Goal: Task Accomplishment & Management: Complete application form

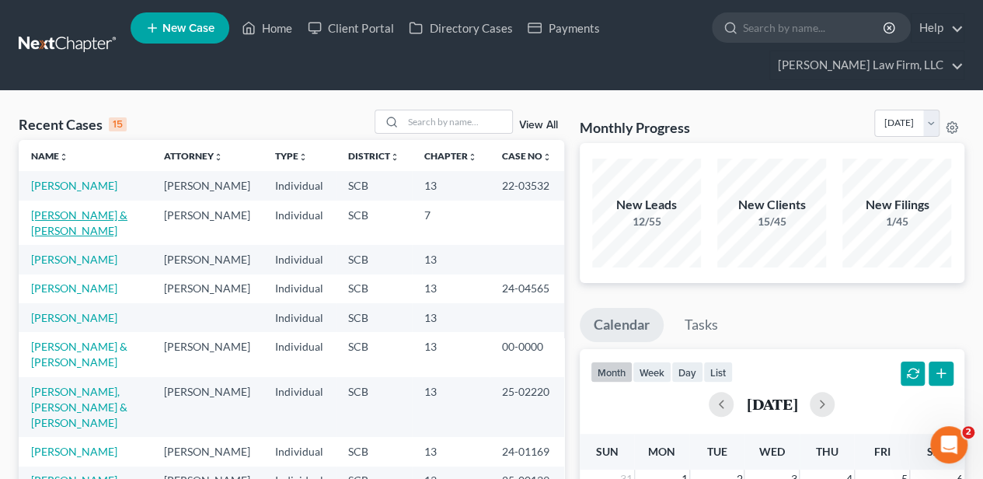
click at [71, 211] on link "[PERSON_NAME] & [PERSON_NAME]" at bounding box center [79, 222] width 96 height 29
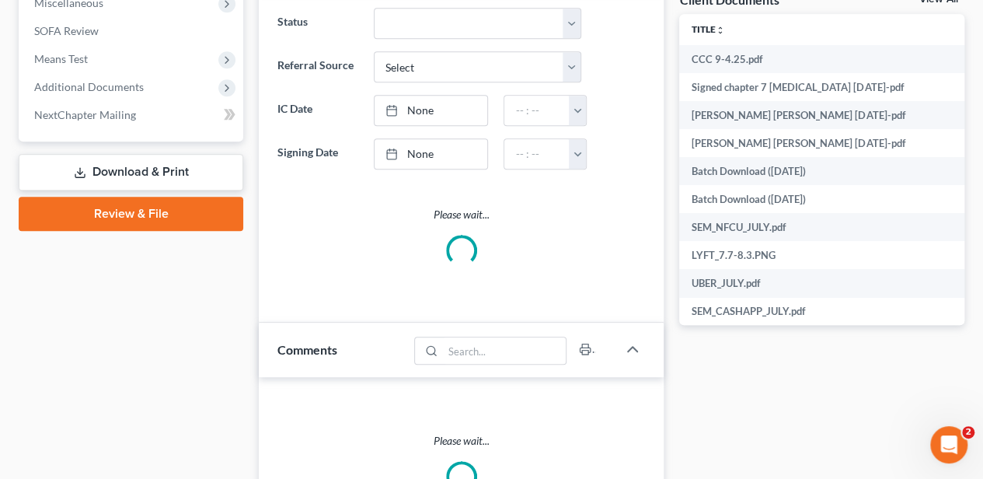
scroll to position [622, 0]
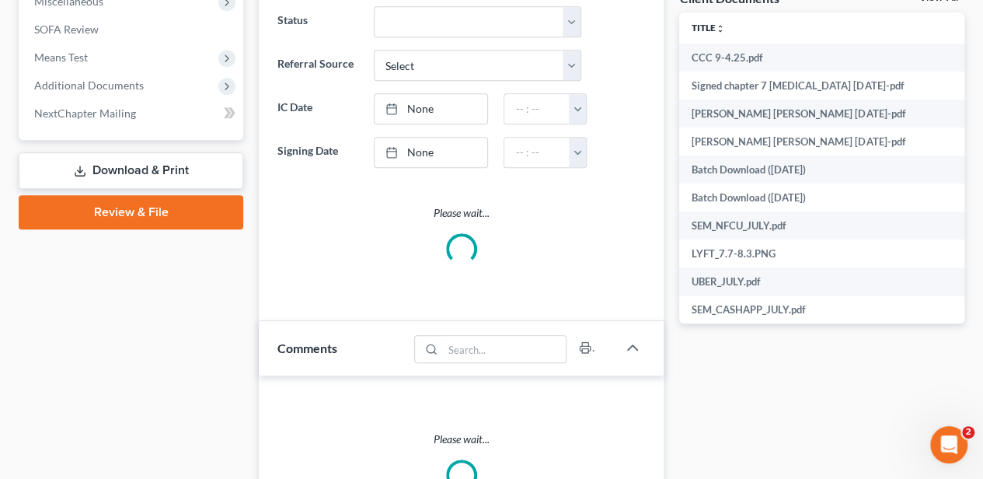
select select "0"
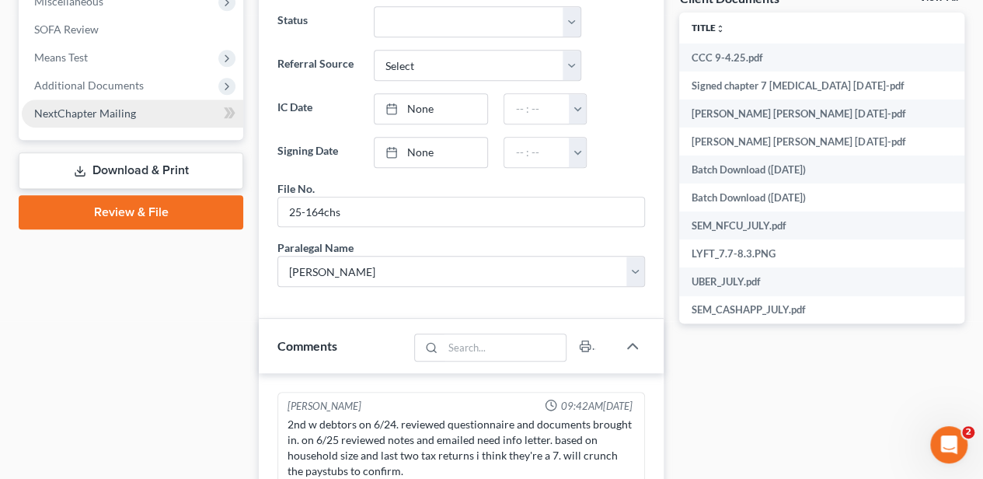
scroll to position [676, 0]
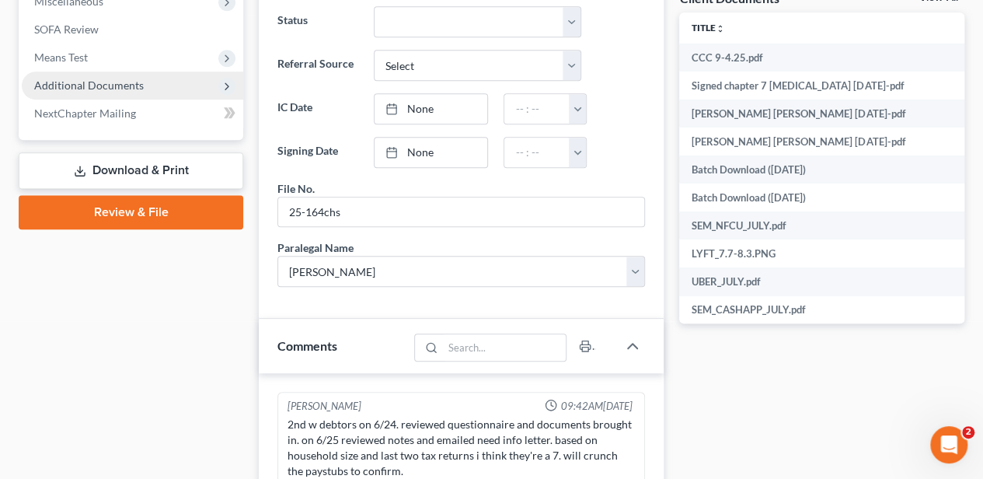
click at [94, 82] on span "Additional Documents" at bounding box center [89, 84] width 110 height 13
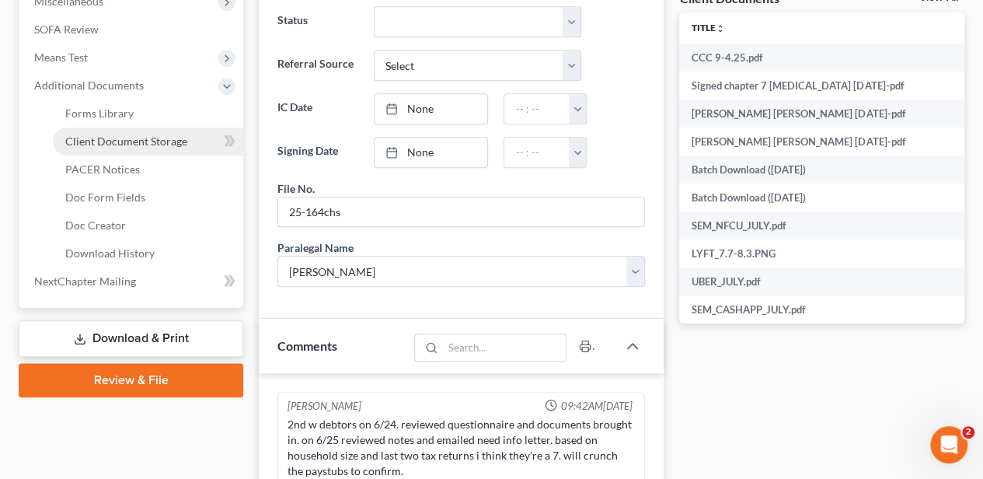
click at [101, 134] on span "Client Document Storage" at bounding box center [126, 140] width 122 height 13
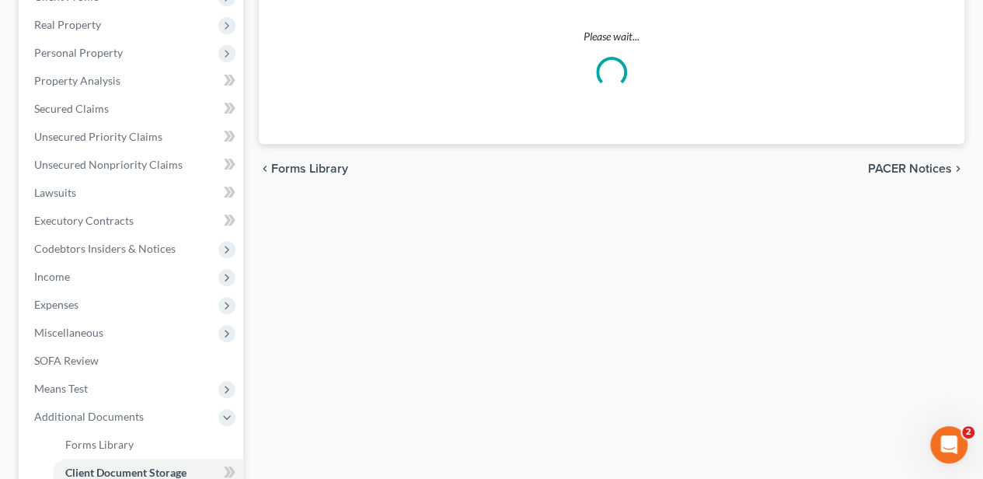
scroll to position [113, 0]
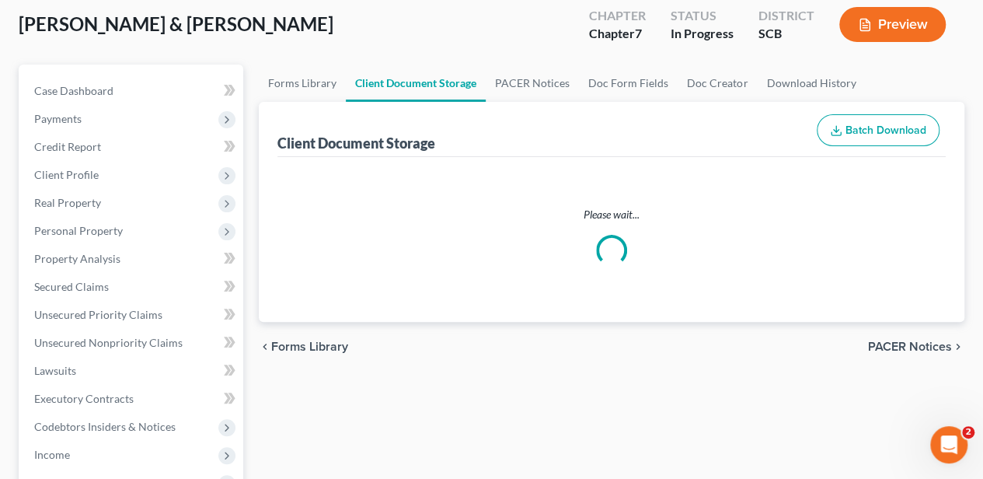
select select "16"
select select "6"
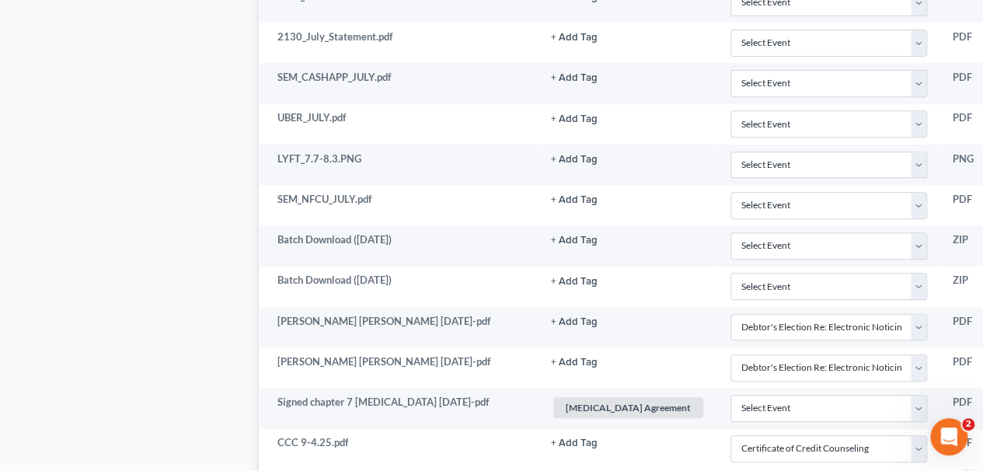
scroll to position [3299, 0]
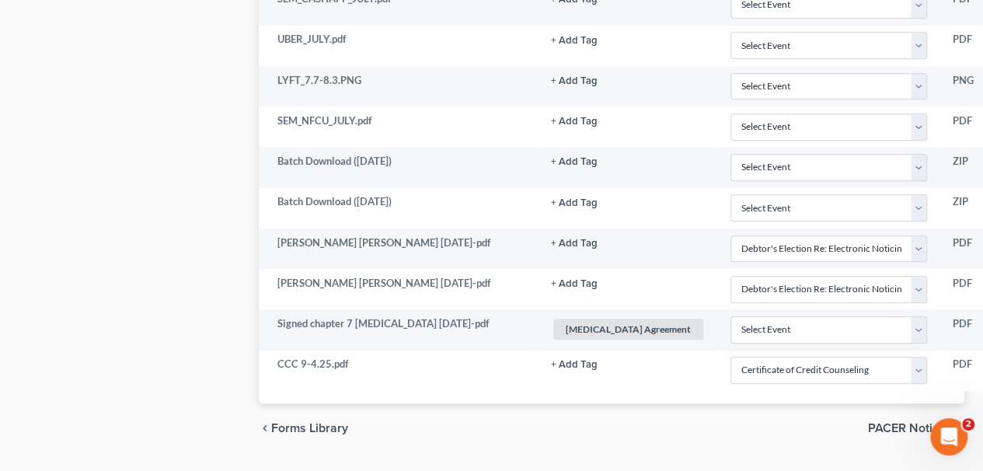
drag, startPoint x: 829, startPoint y: 424, endPoint x: 757, endPoint y: 449, distance: 76.4
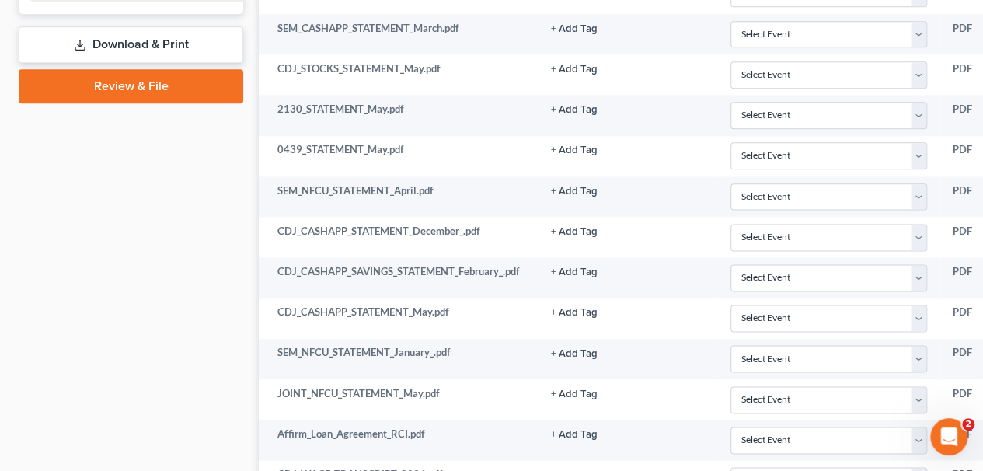
scroll to position [657, 0]
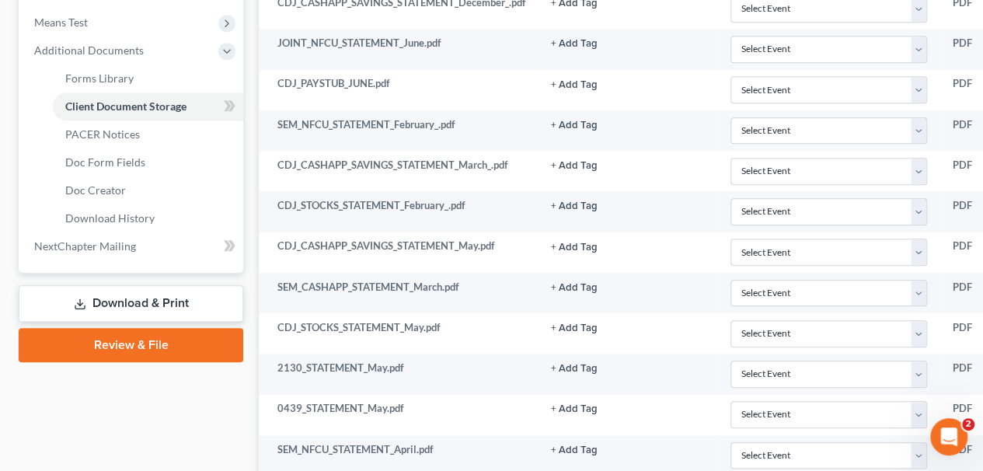
click at [120, 341] on link "Review & File" at bounding box center [131, 345] width 225 height 34
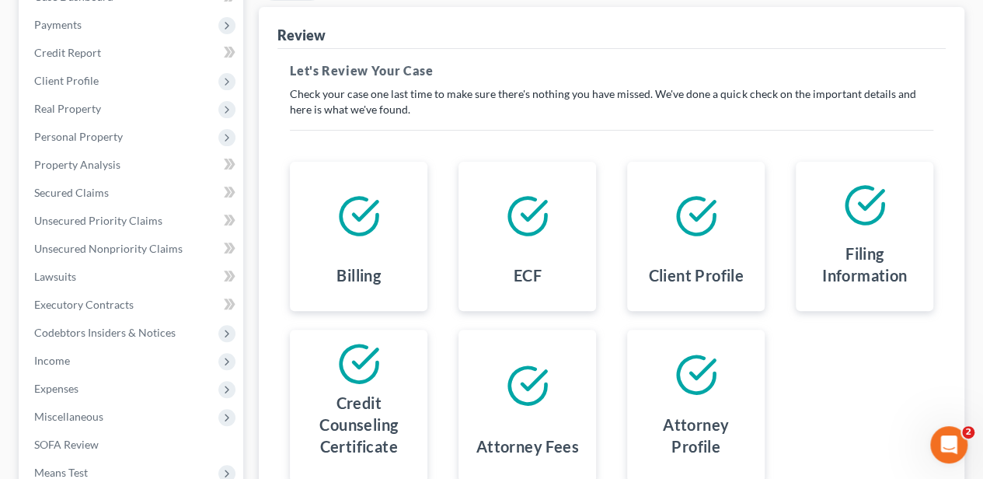
scroll to position [414, 0]
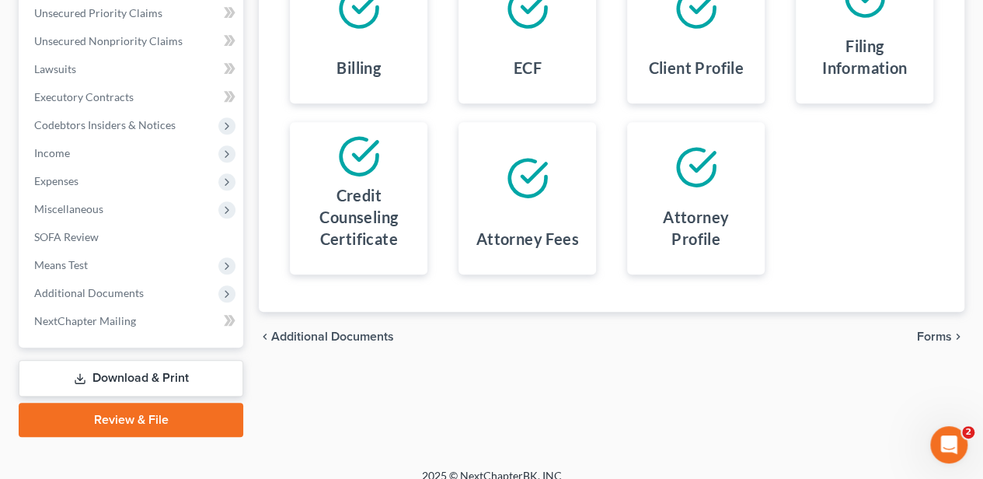
click at [925, 338] on span "Forms" at bounding box center [934, 336] width 35 height 12
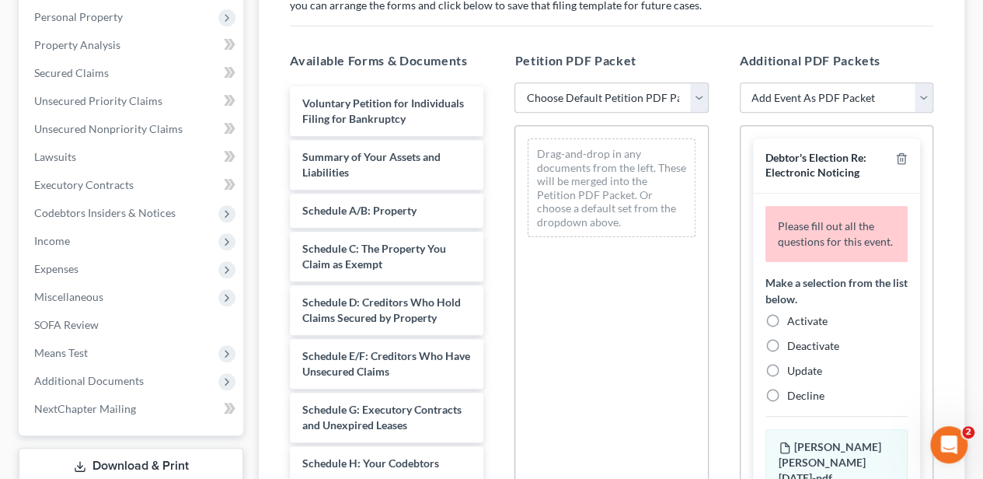
scroll to position [103, 0]
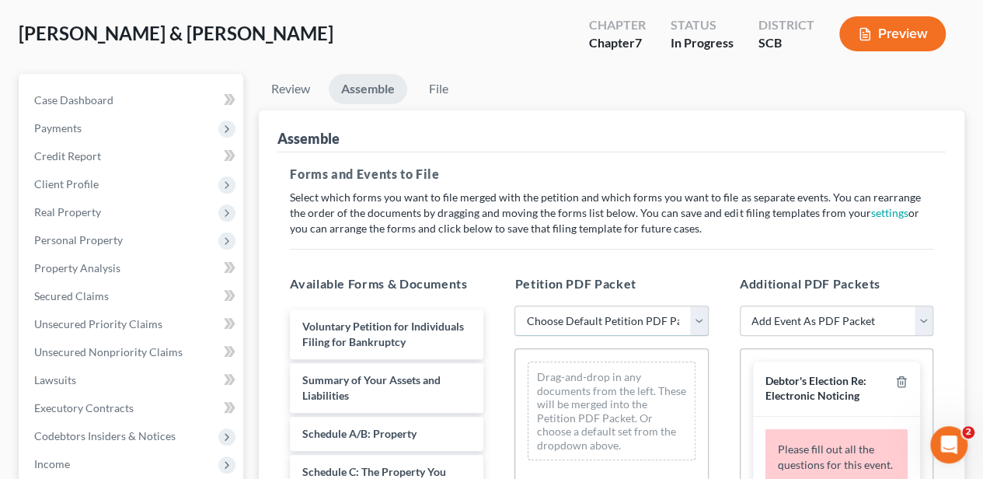
click at [603, 316] on select "Choose Default Petition PDF Packet Complete Bankruptcy Petition (all forms and …" at bounding box center [610, 320] width 193 height 31
select select "0"
click at [514, 305] on select "Choose Default Petition PDF Packet Complete Bankruptcy Petition (all forms and …" at bounding box center [610, 320] width 193 height 31
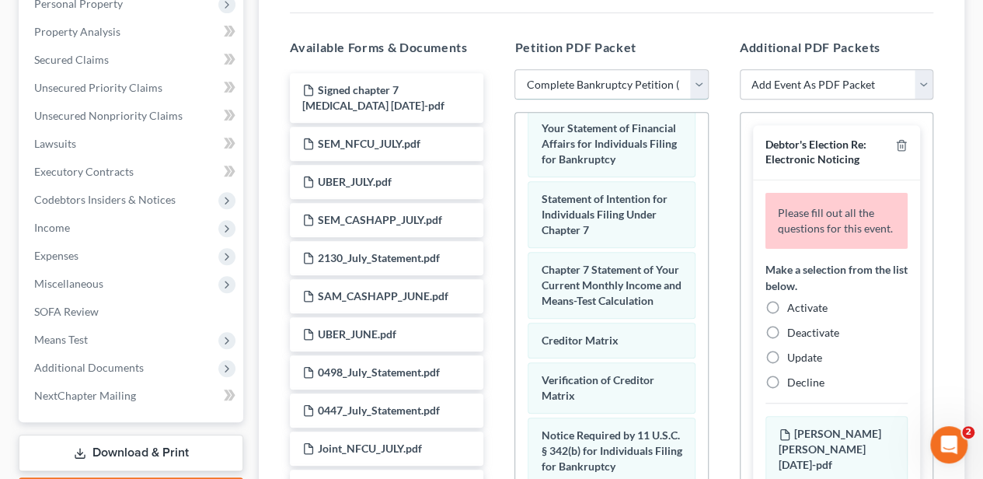
scroll to position [362, 0]
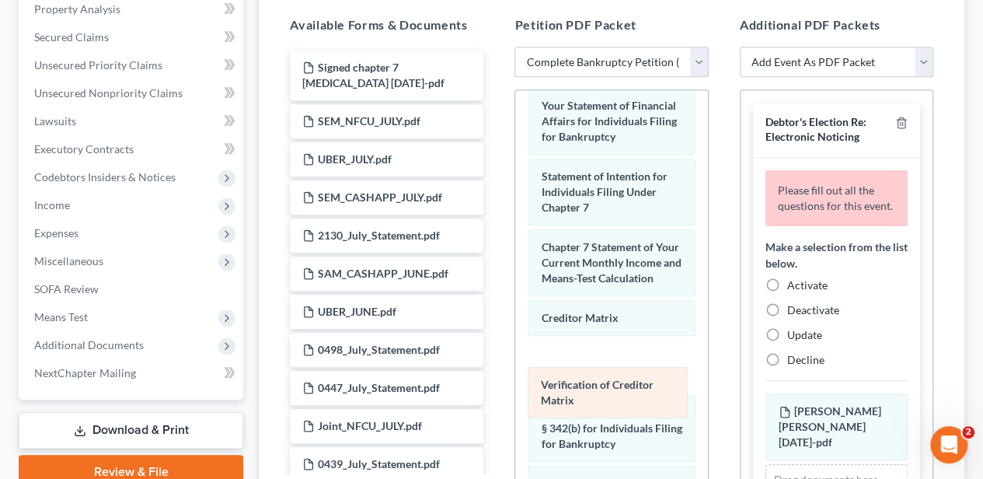
drag, startPoint x: 578, startPoint y: 424, endPoint x: 573, endPoint y: 355, distance: 69.3
click at [573, 355] on div "Verification of Creditor Matrix Voluntary Petition for Individuals Filing for B…" at bounding box center [611, 49] width 192 height 1163
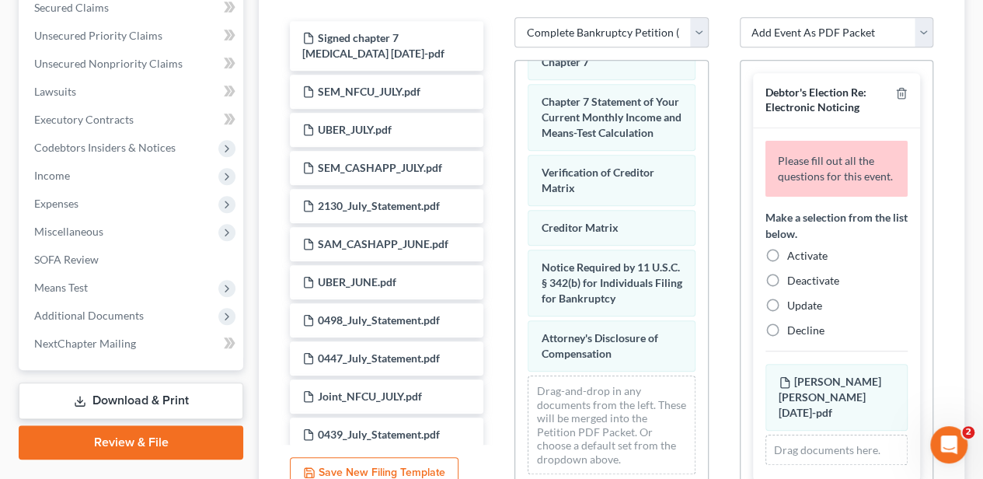
scroll to position [414, 0]
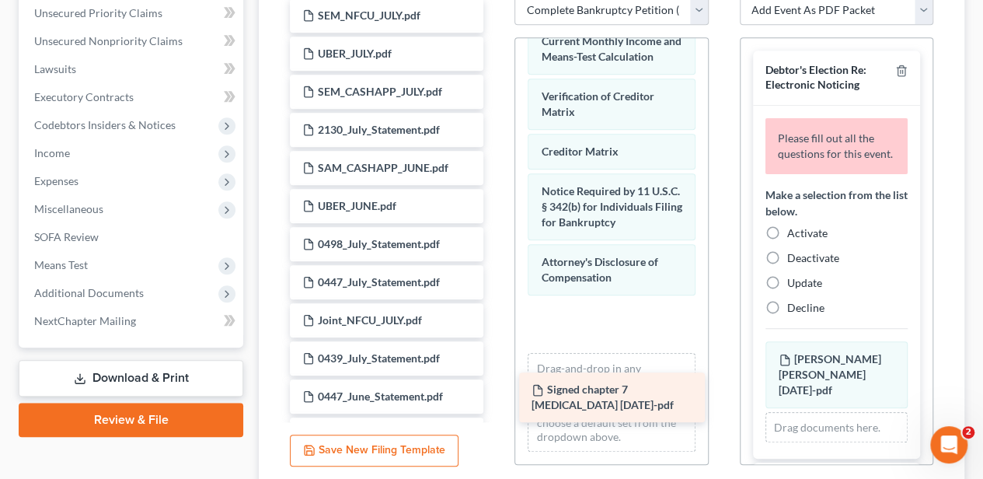
drag, startPoint x: 359, startPoint y: 29, endPoint x: 587, endPoint y: 403, distance: 438.7
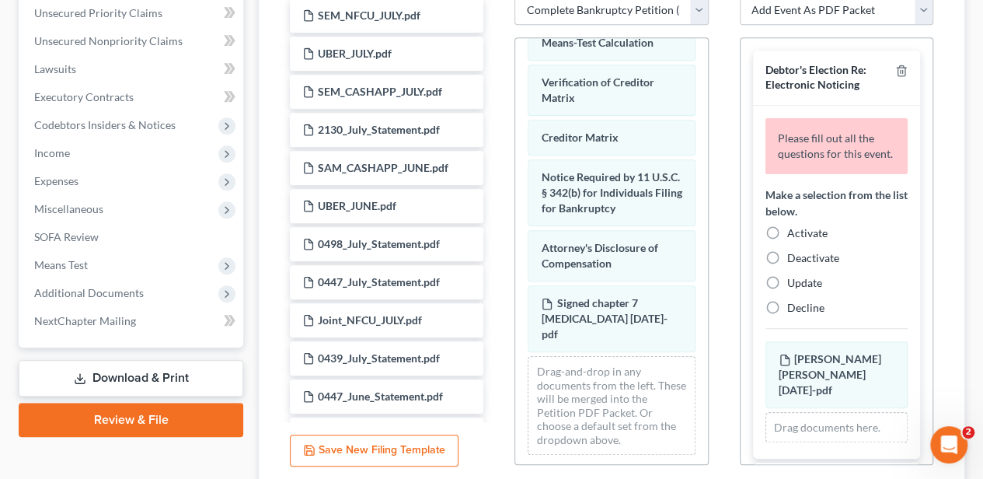
scroll to position [362, 0]
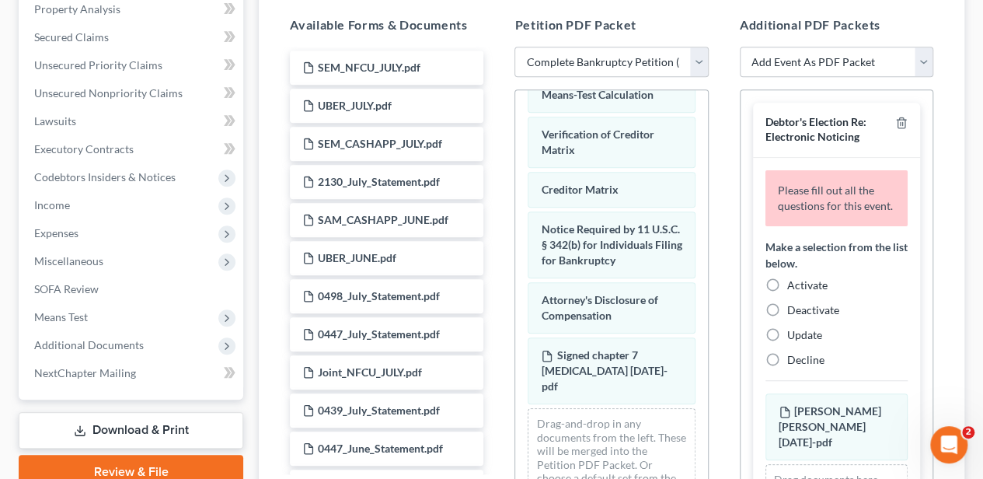
click at [736, 443] on div "Additional PDF Packets Add Event As PDF Packet Amended Application Amended Docu…" at bounding box center [836, 266] width 225 height 527
click at [787, 293] on label "Activate" at bounding box center [807, 285] width 40 height 16
click at [793, 288] on input "Activate" at bounding box center [798, 282] width 10 height 10
radio input "true"
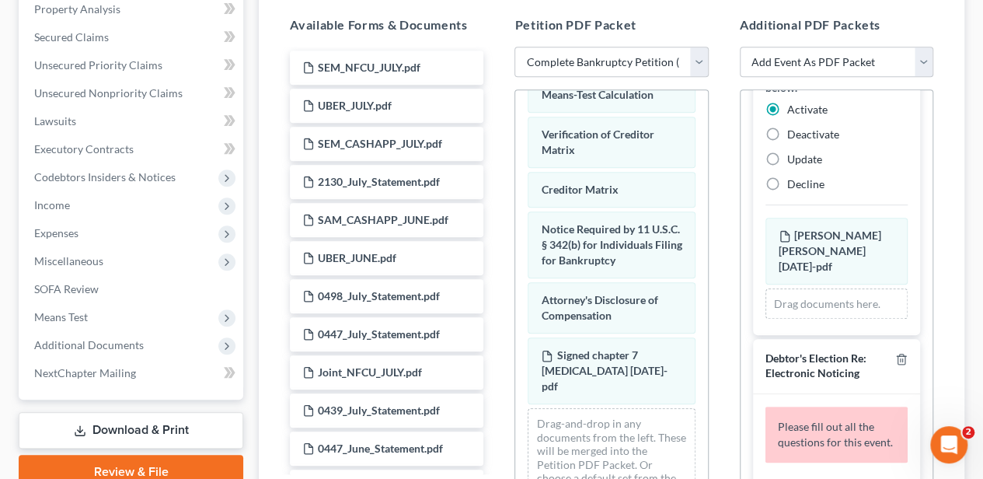
scroll to position [207, 0]
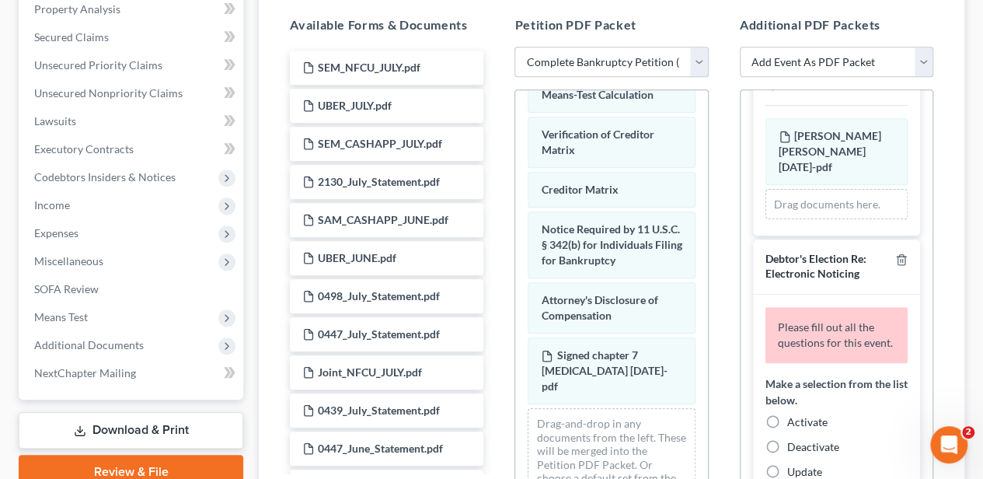
click at [787, 417] on label "Activate" at bounding box center [807, 422] width 40 height 16
click at [793, 417] on input "Activate" at bounding box center [798, 419] width 10 height 10
radio input "true"
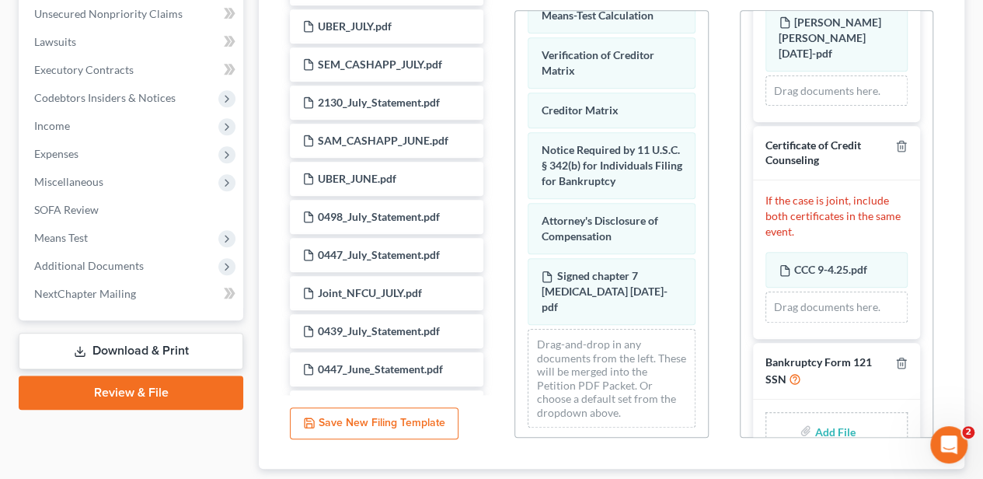
scroll to position [466, 0]
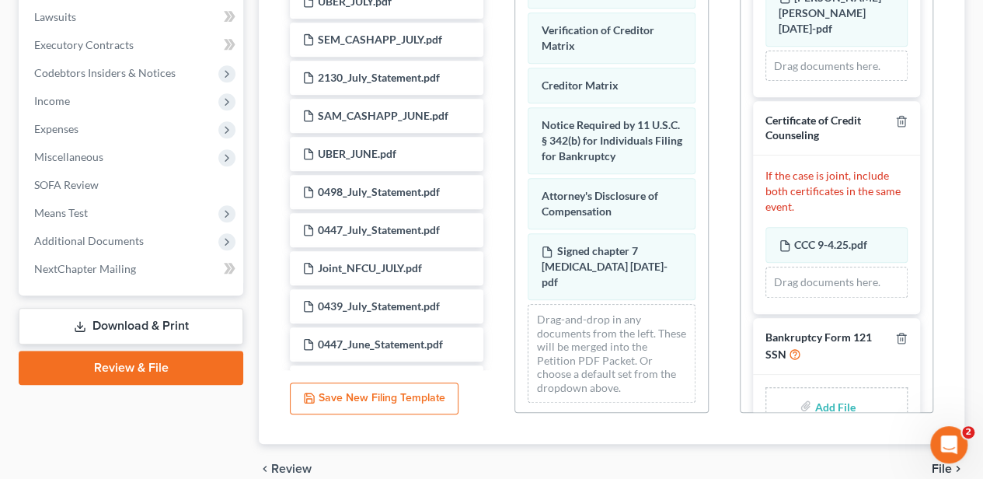
click at [840, 392] on input "file" at bounding box center [832, 406] width 37 height 28
type input "C:\fakepath\form 121 [DATE].pdf"
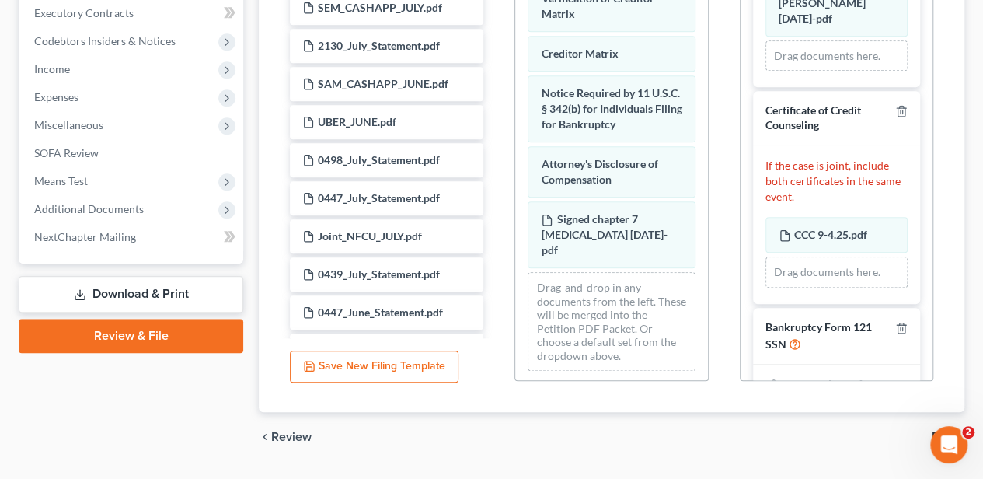
scroll to position [518, 0]
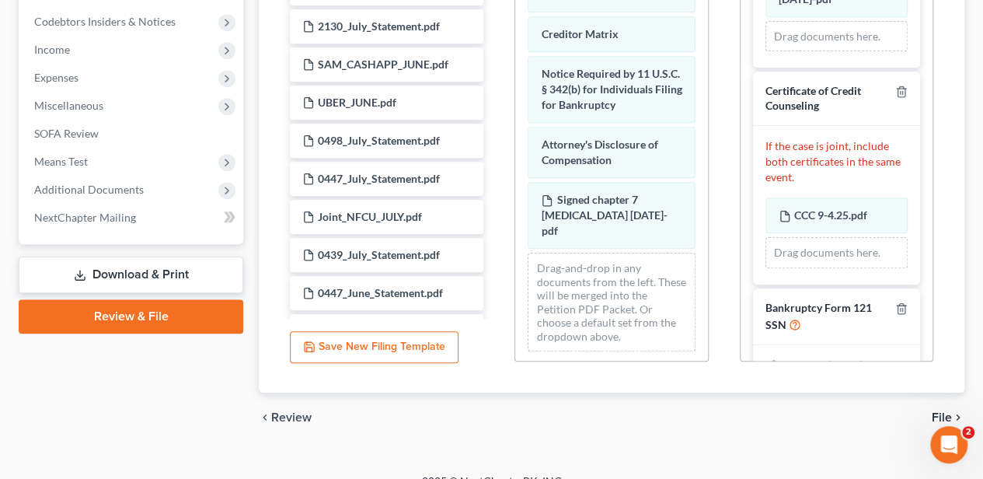
click at [934, 412] on span "File" at bounding box center [942, 417] width 20 height 12
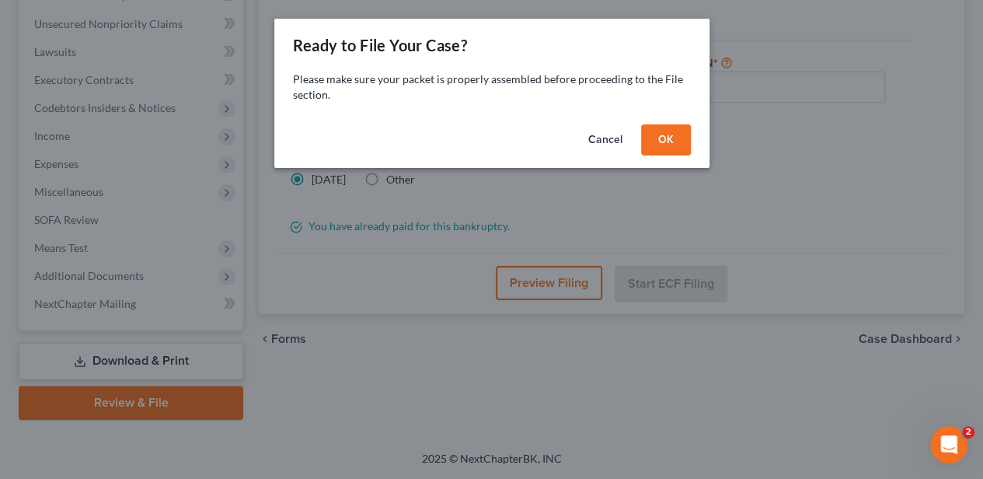
scroll to position [429, 0]
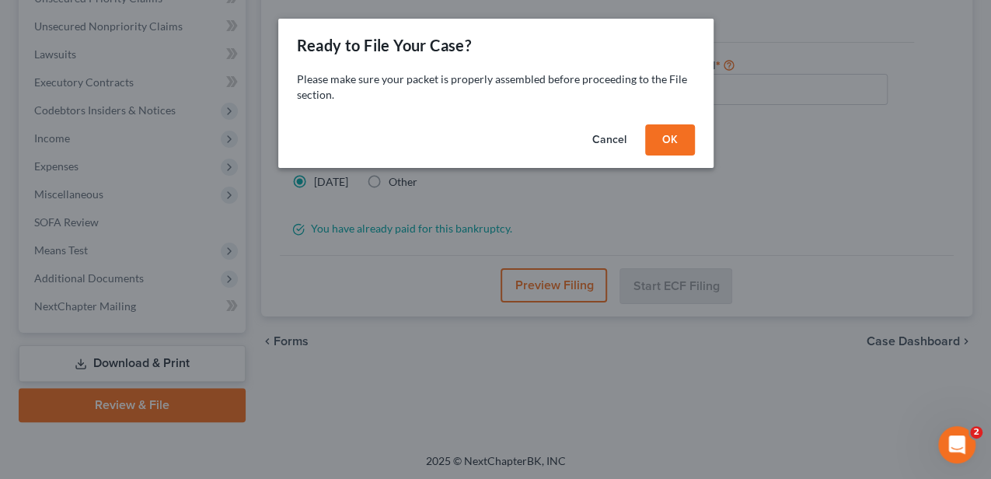
click at [659, 133] on button "OK" at bounding box center [670, 139] width 50 height 31
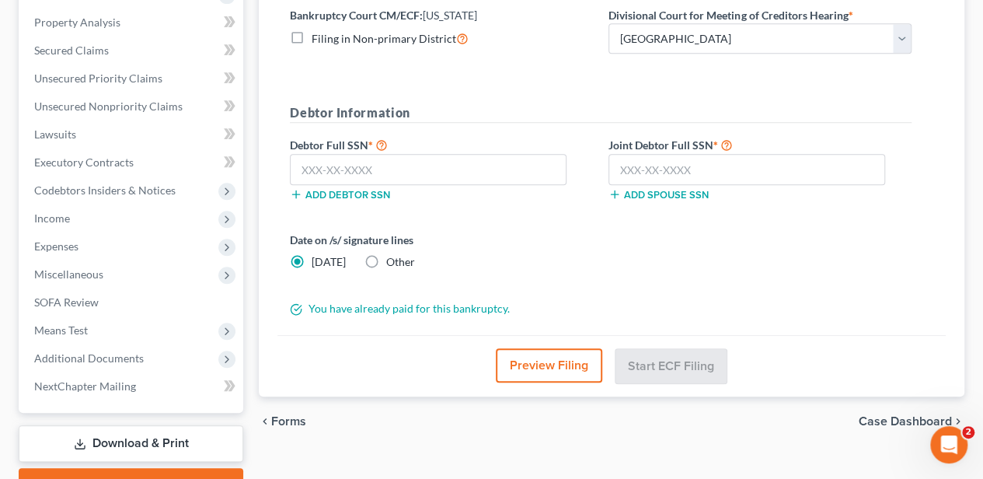
scroll to position [274, 0]
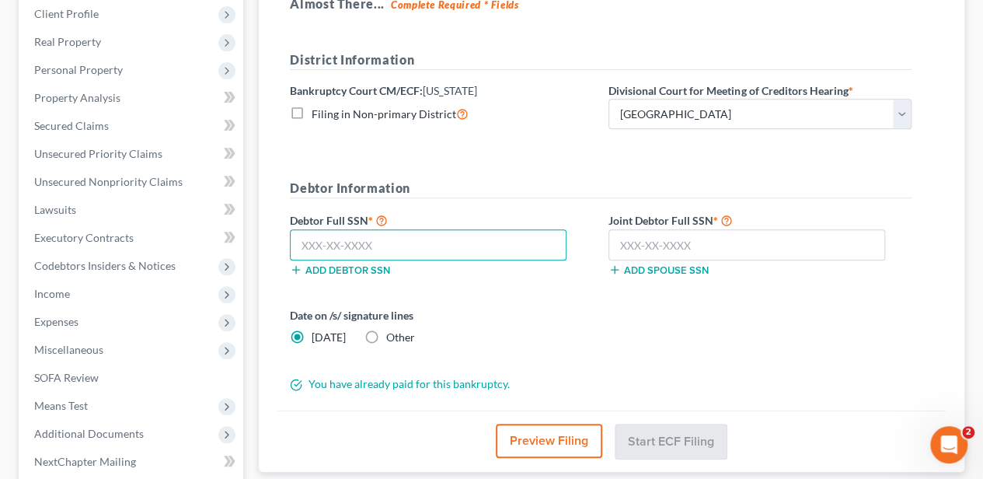
click at [472, 237] on input "text" at bounding box center [428, 244] width 277 height 31
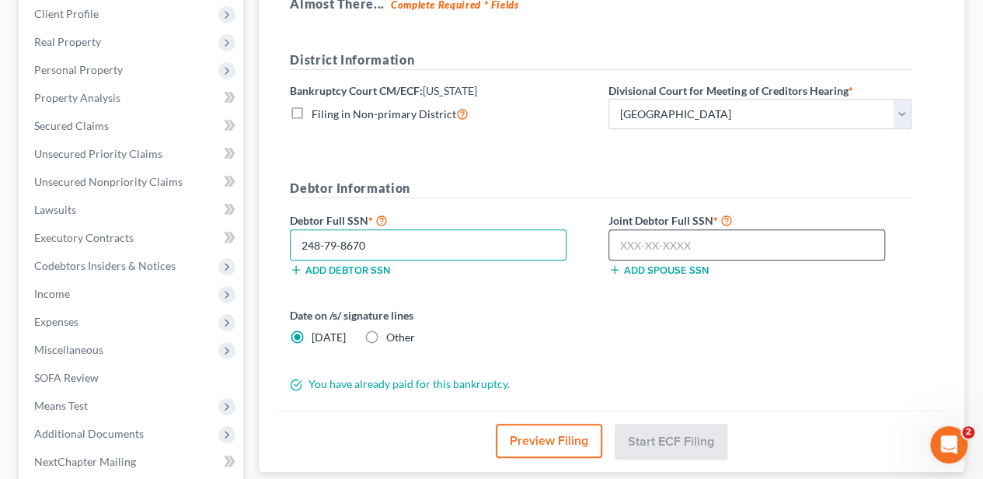
type input "248-79-8670"
click at [637, 242] on input "text" at bounding box center [746, 244] width 277 height 31
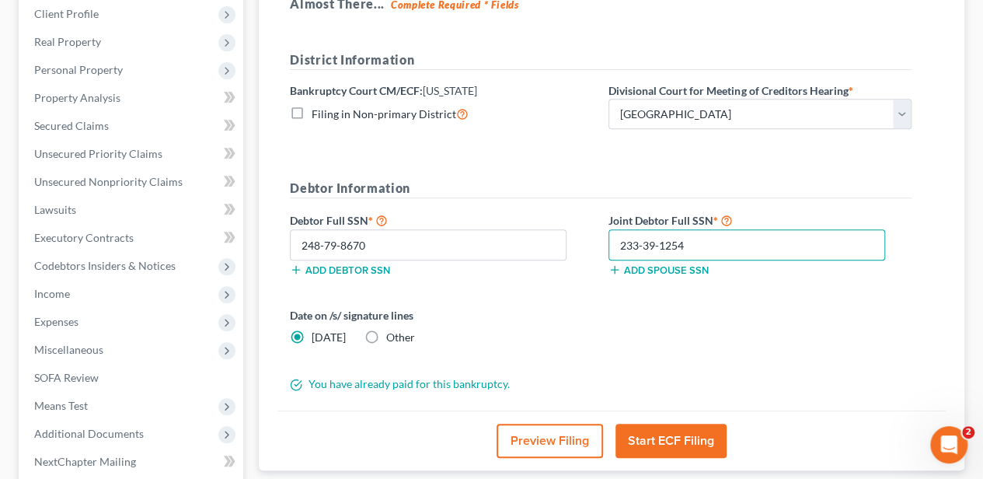
type input "233-39-1254"
click at [953, 238] on div "File Almost There... Complete Required * Fields District Information Bankruptcy…" at bounding box center [612, 205] width 706 height 531
click at [752, 345] on div "Date on /s/ signature lines [DATE] Other" at bounding box center [600, 332] width 637 height 51
click at [814, 320] on div "Date on /s/ signature lines [DATE] Other" at bounding box center [600, 332] width 637 height 51
click at [386, 334] on label "Other" at bounding box center [400, 337] width 29 height 16
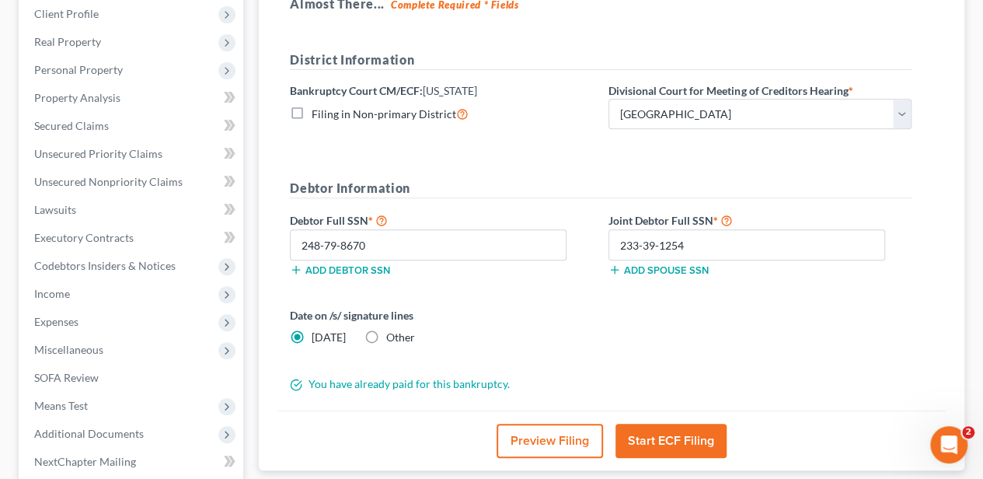
click at [392, 334] on input "Other" at bounding box center [397, 334] width 10 height 10
radio input "true"
radio input "false"
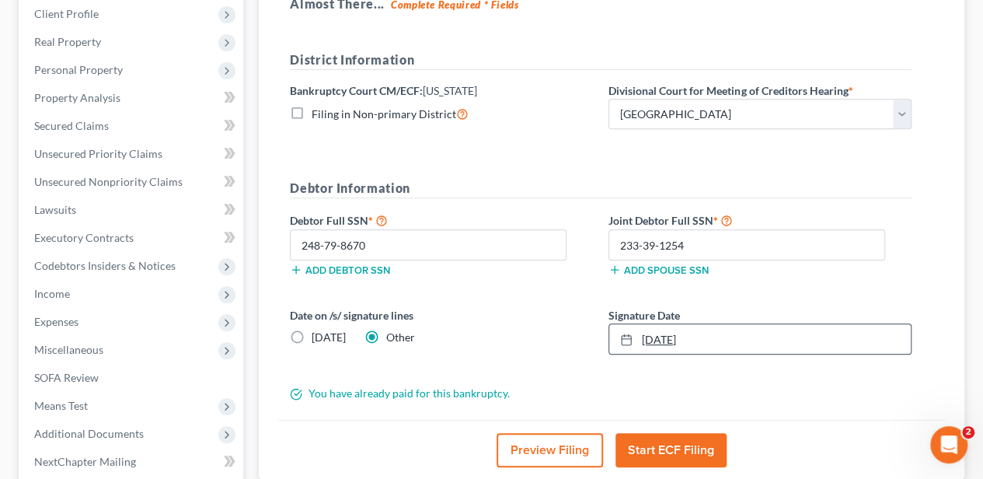
type input "[DATE]"
click at [650, 333] on link "[DATE]" at bounding box center [760, 339] width 302 height 30
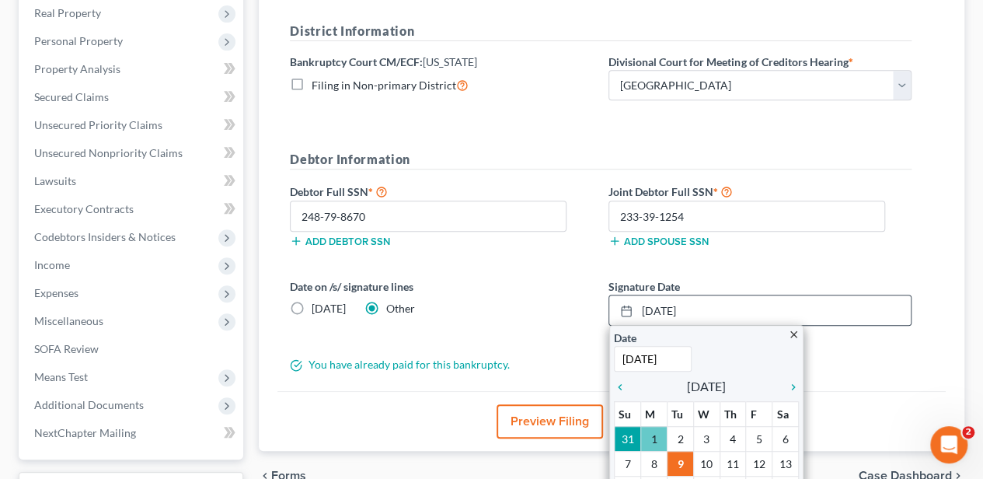
scroll to position [325, 0]
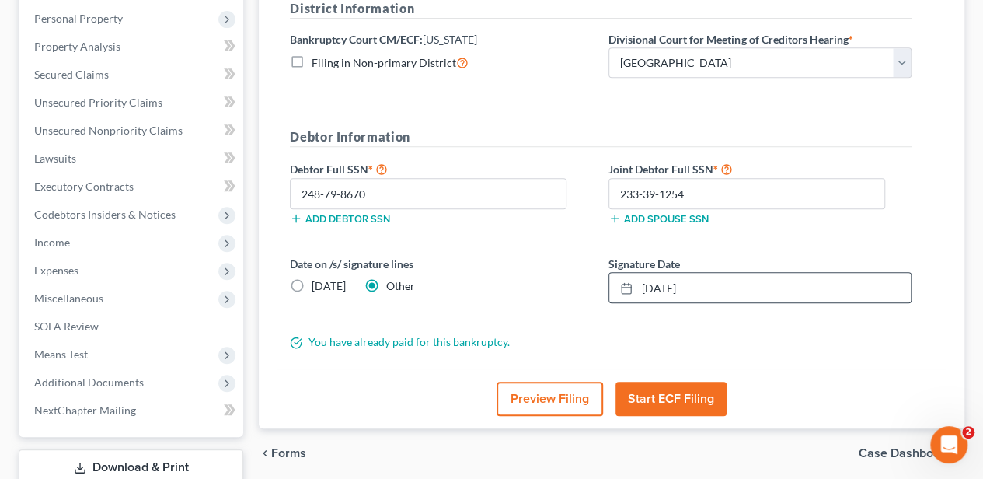
click at [640, 392] on button "Start ECF Filing" at bounding box center [670, 399] width 111 height 34
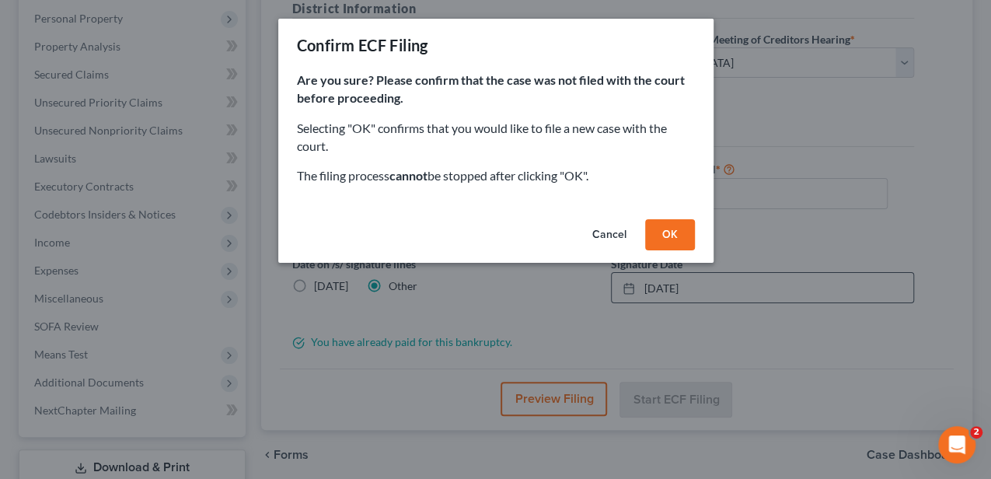
click at [685, 229] on button "OK" at bounding box center [670, 234] width 50 height 31
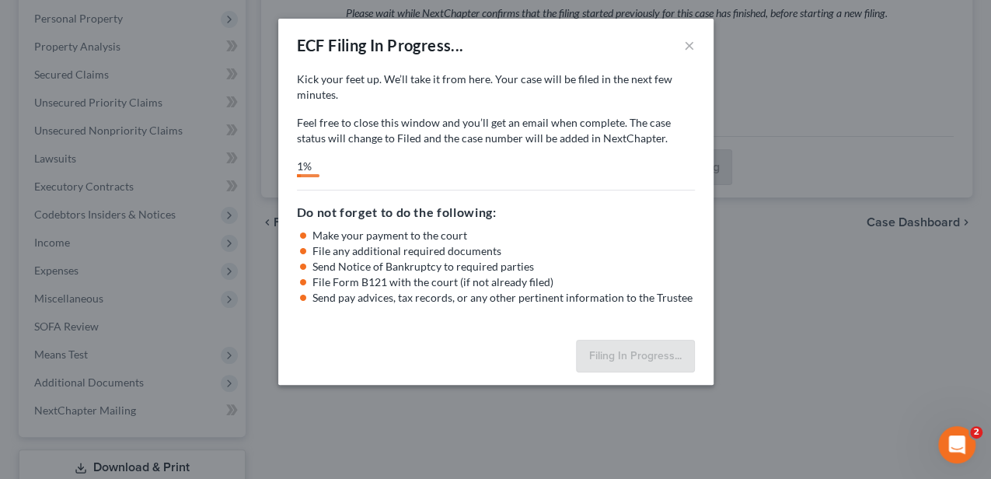
click at [908, 302] on div "ECF Filing In Progress... × Kick your feet up. We’ll take it from here. Your ca…" at bounding box center [495, 239] width 991 height 479
select select "0"
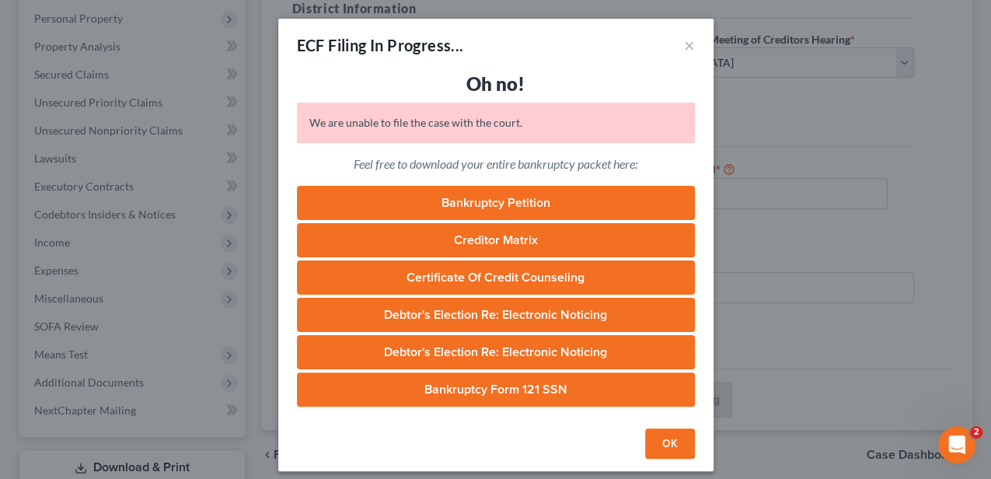
click at [657, 447] on button "OK" at bounding box center [670, 443] width 50 height 31
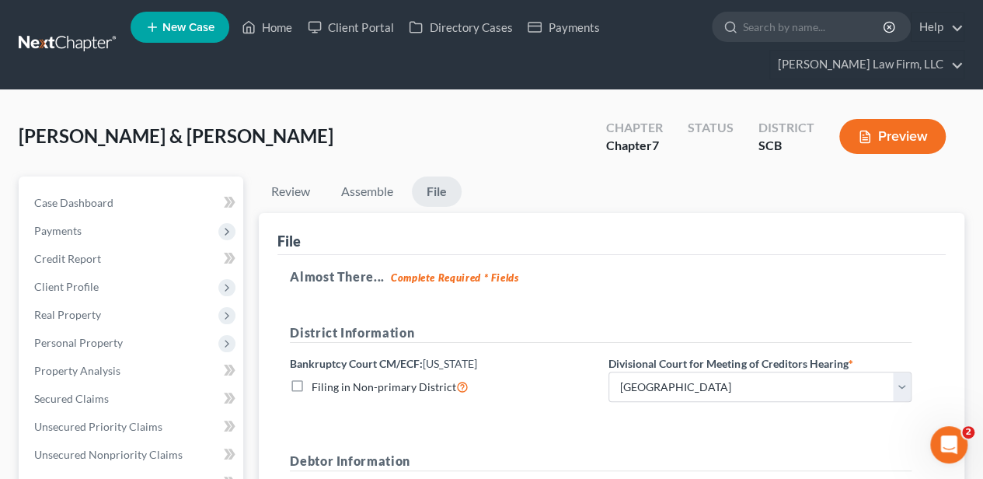
scroll to position [0, 0]
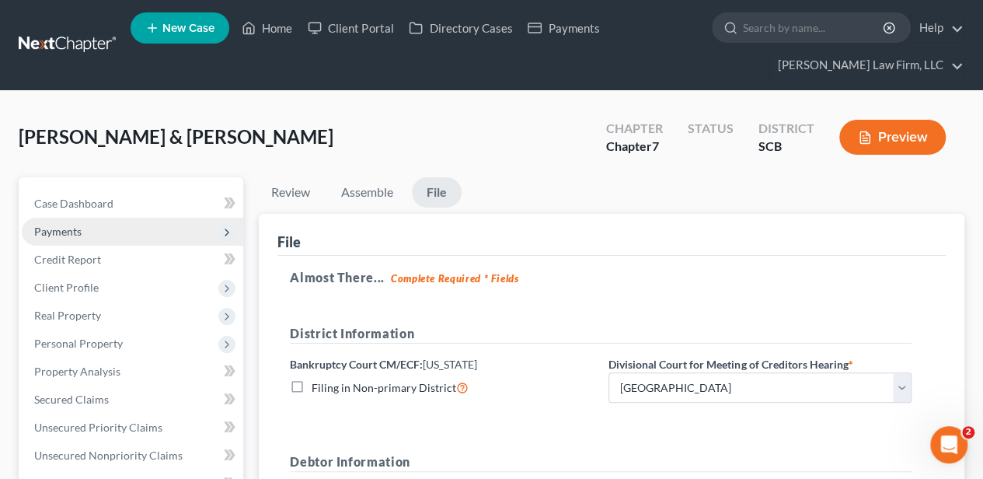
click at [143, 218] on span "Payments" at bounding box center [132, 232] width 221 height 28
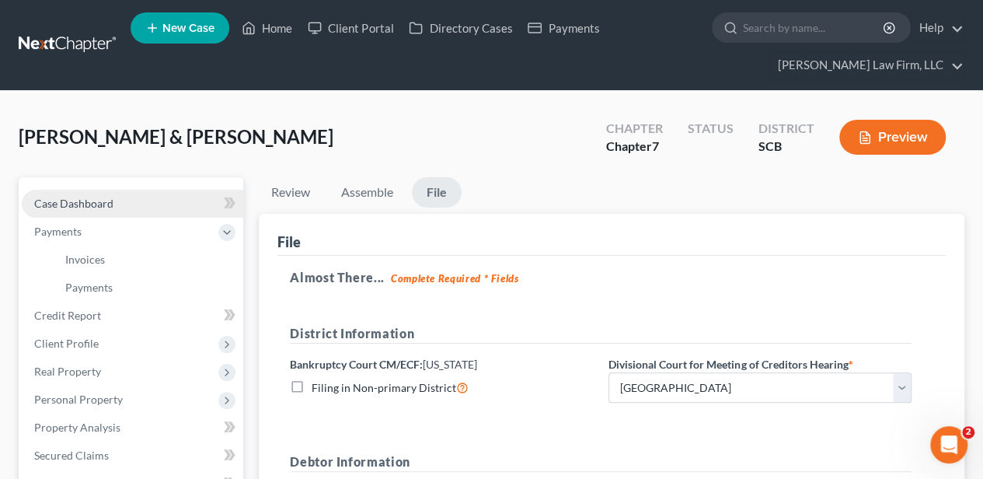
click at [139, 204] on link "Case Dashboard" at bounding box center [132, 204] width 221 height 28
select select "0"
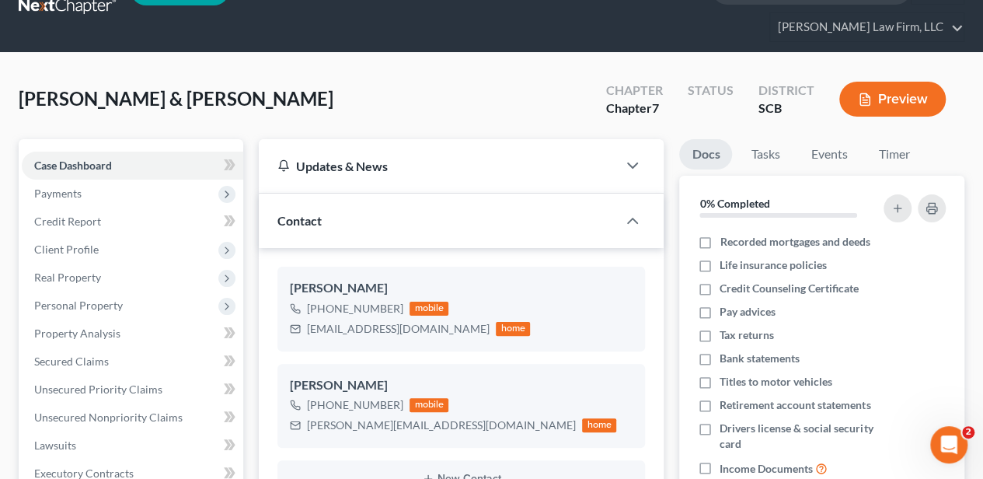
scroll to position [51, 0]
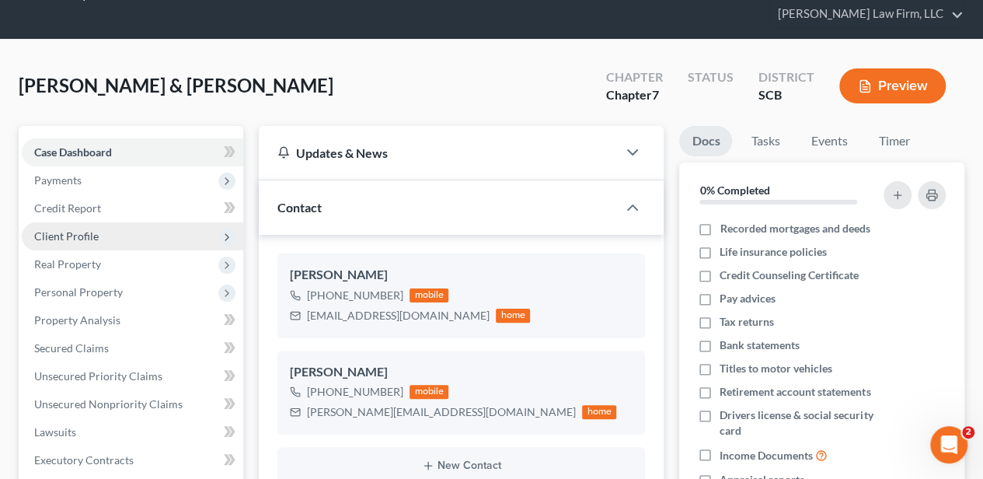
click at [146, 241] on span "Client Profile" at bounding box center [132, 236] width 221 height 28
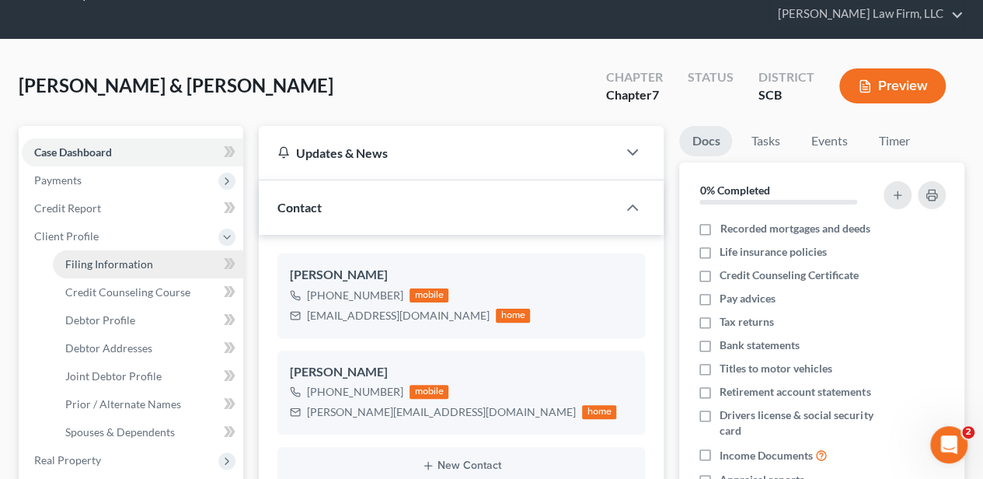
click at [147, 261] on span "Filing Information" at bounding box center [109, 263] width 88 height 13
select select "1"
select select "0"
select select "72"
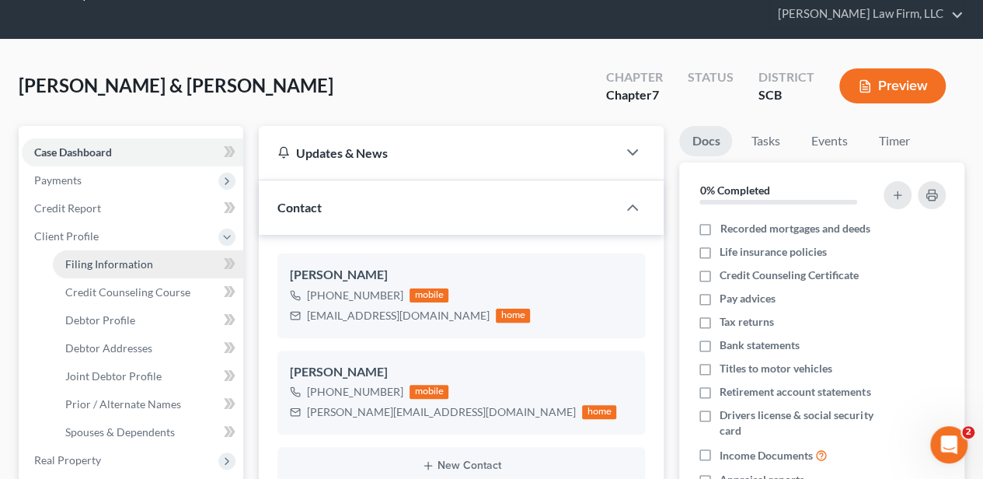
select select "1"
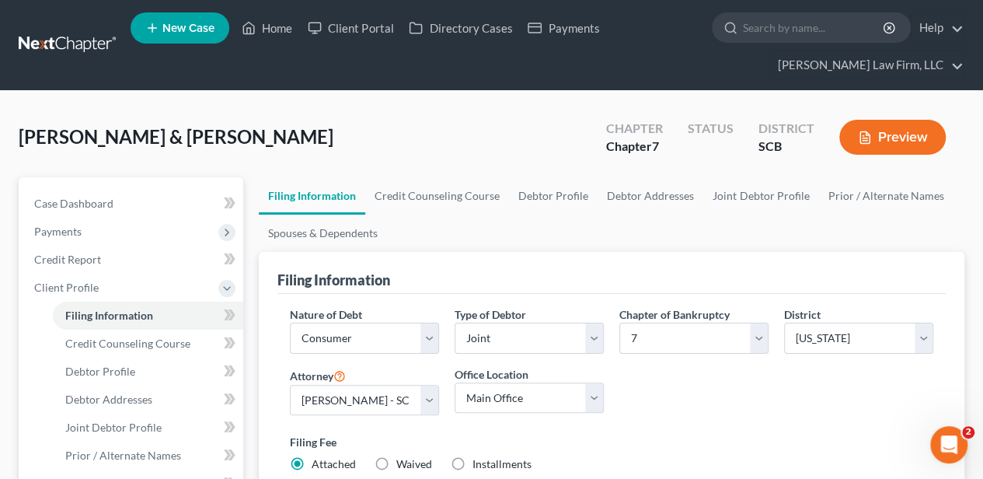
click at [646, 403] on div "Nature of Debt Select Business Consumer Other Nature of Business Select Clearin…" at bounding box center [611, 395] width 659 height 179
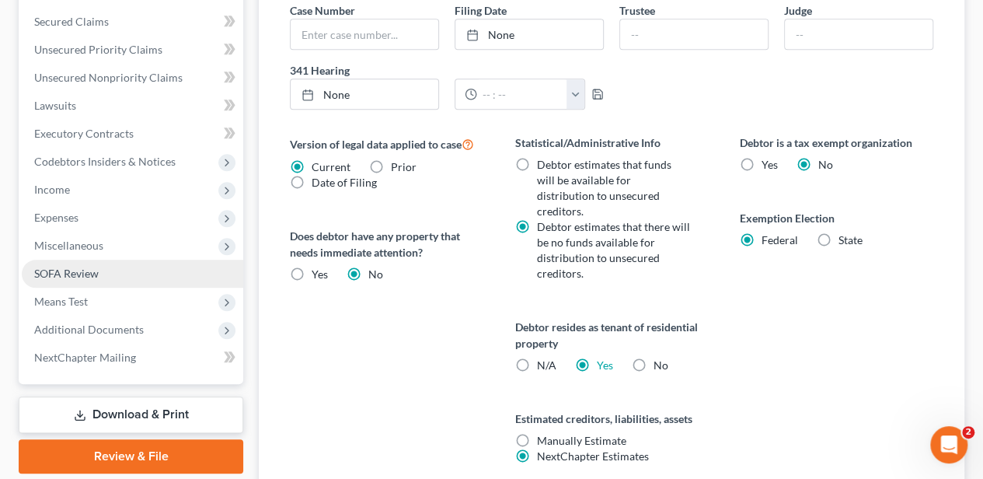
scroll to position [685, 0]
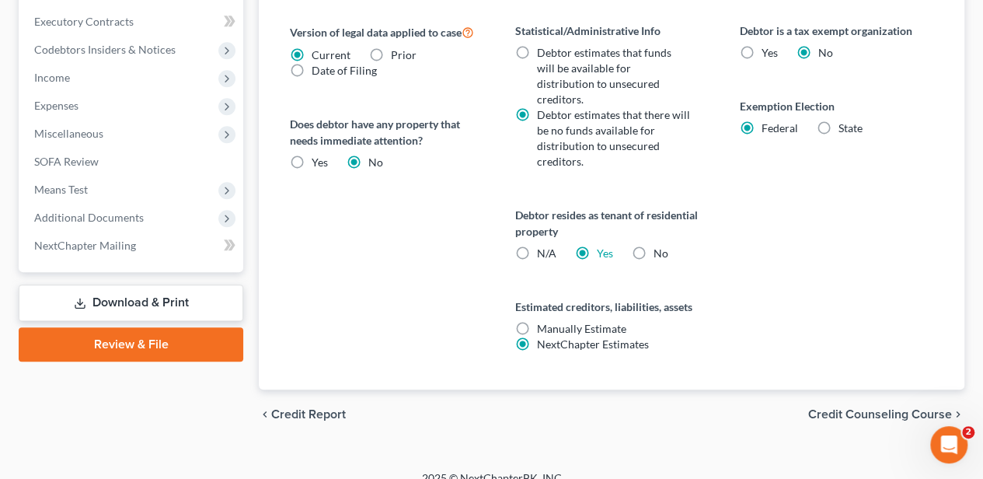
click at [169, 339] on link "Review & File" at bounding box center [131, 344] width 225 height 34
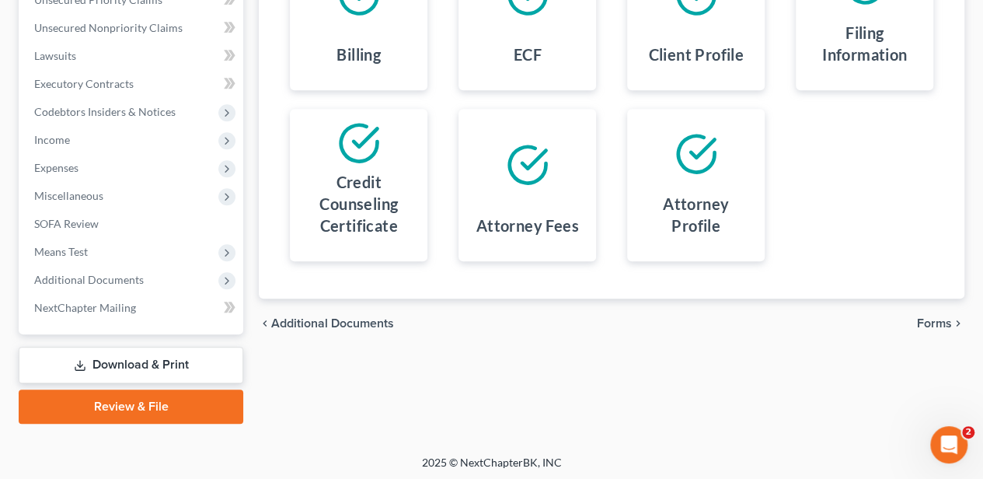
scroll to position [429, 0]
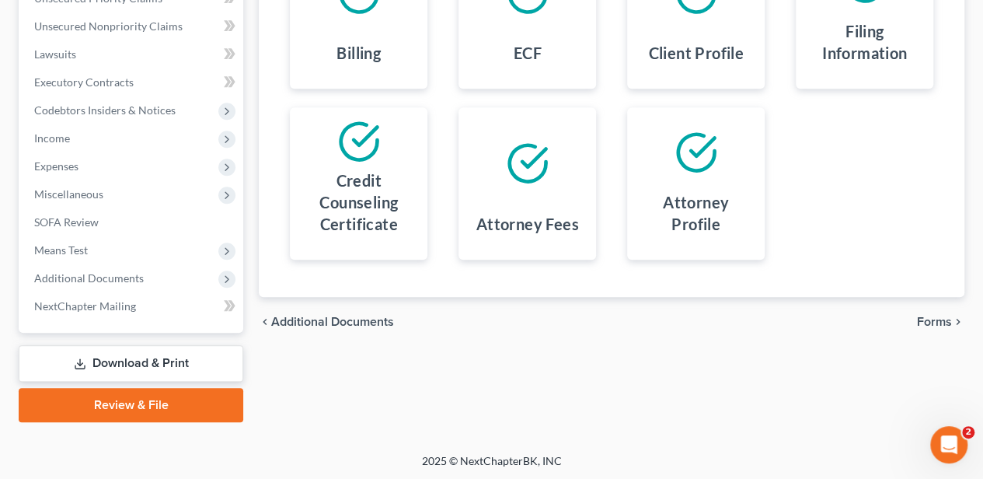
click at [946, 316] on span "Forms" at bounding box center [934, 321] width 35 height 12
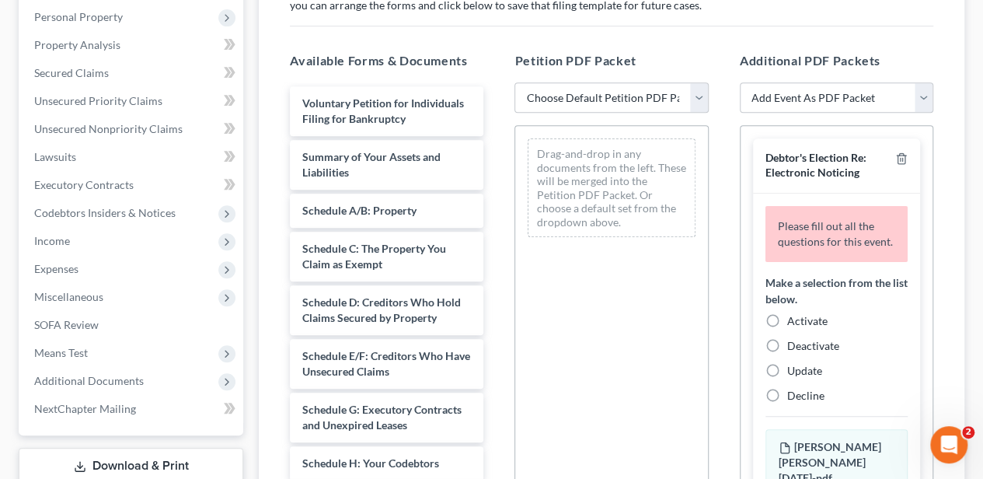
scroll to position [325, 0]
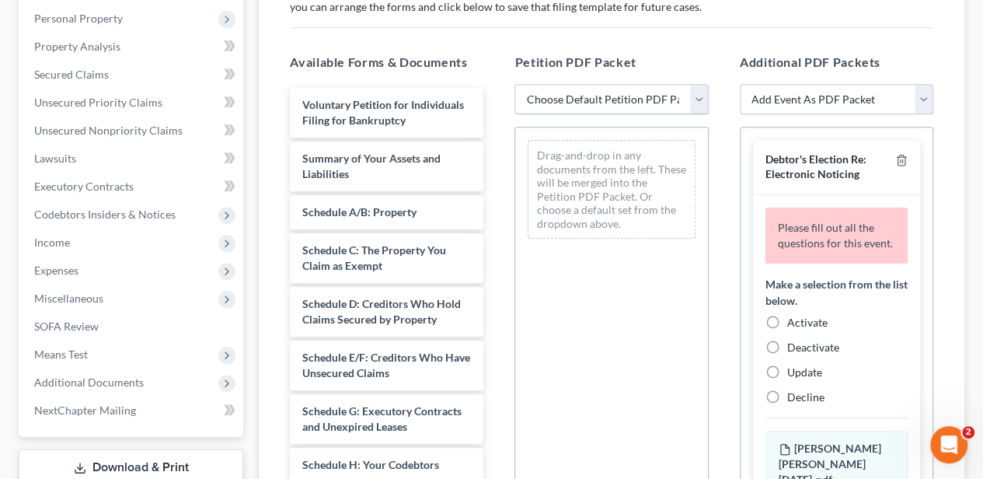
drag, startPoint x: 552, startPoint y: 93, endPoint x: 543, endPoint y: 104, distance: 13.8
click at [552, 93] on select "Choose Default Petition PDF Packet Complete Bankruptcy Petition (all forms and …" at bounding box center [610, 99] width 193 height 31
select select "0"
click at [514, 84] on select "Choose Default Petition PDF Packet Complete Bankruptcy Petition (all forms and …" at bounding box center [610, 99] width 193 height 31
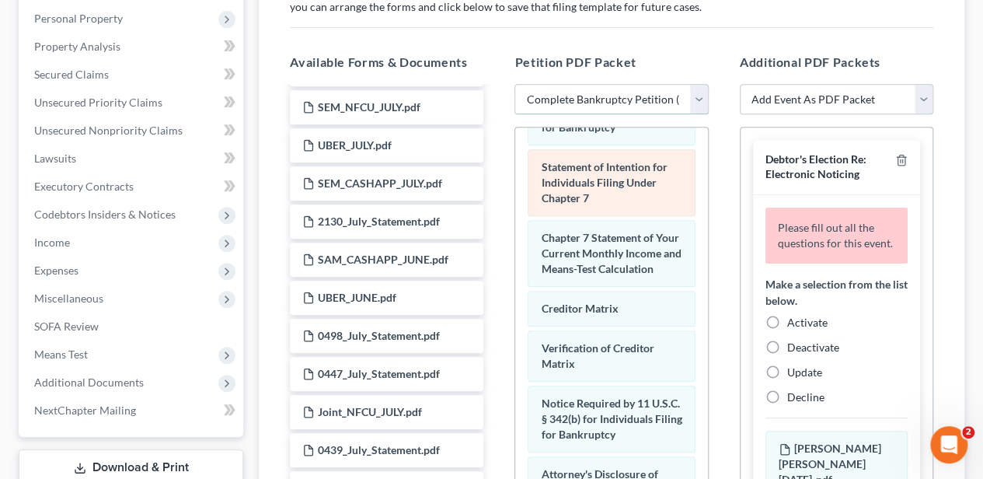
scroll to position [673, 0]
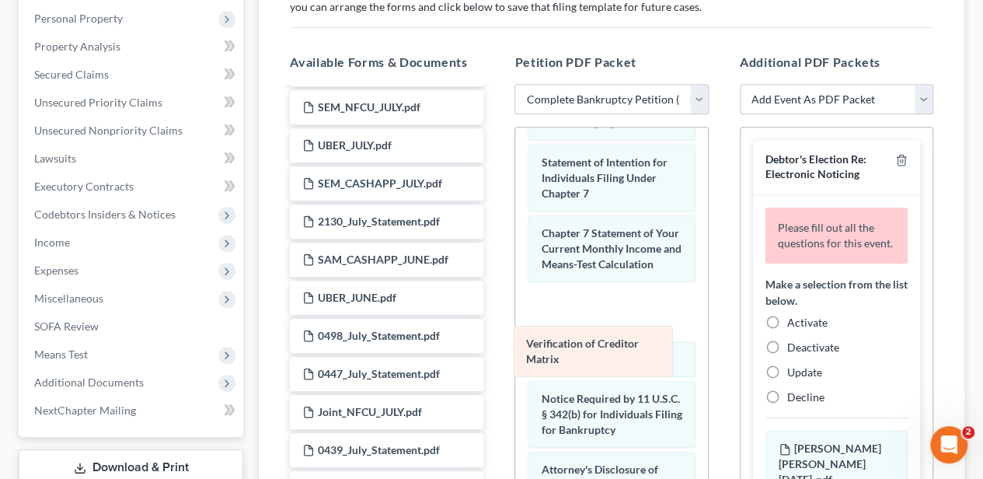
drag, startPoint x: 585, startPoint y: 398, endPoint x: 569, endPoint y: 343, distance: 57.5
click at [569, 343] on div "Verification of Creditor Matrix Voluntary Petition for Individuals Filing for B…" at bounding box center [611, 35] width 192 height 1163
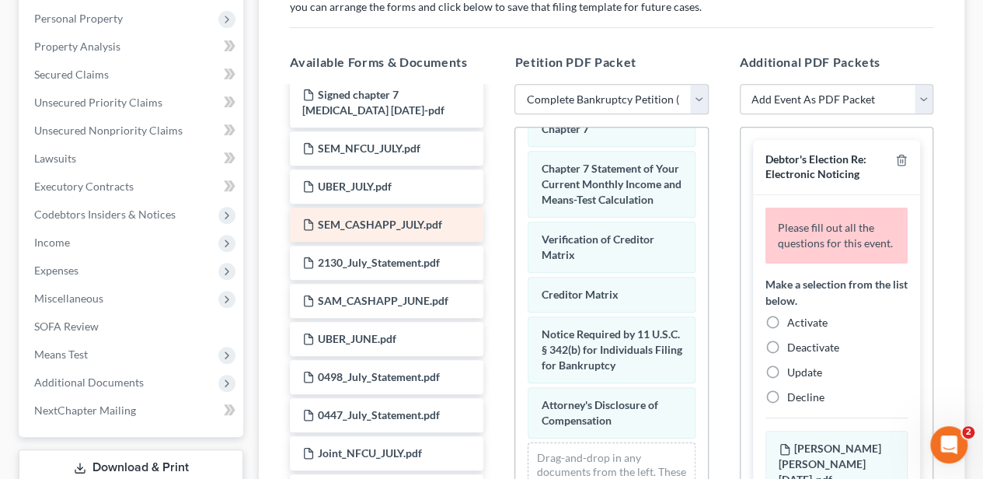
scroll to position [0, 0]
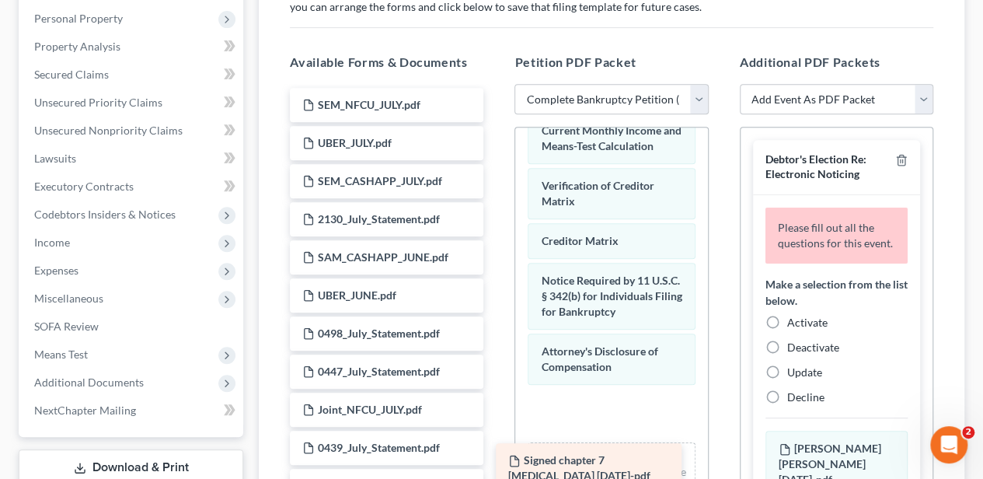
drag, startPoint x: 370, startPoint y: 118, endPoint x: 576, endPoint y: 472, distance: 409.8
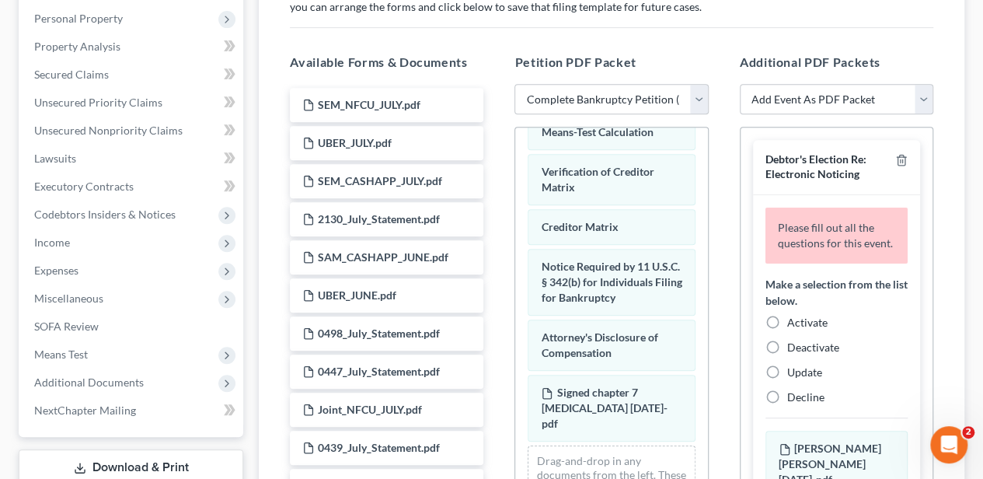
click at [787, 330] on label "Activate" at bounding box center [807, 323] width 40 height 16
click at [793, 325] on input "Activate" at bounding box center [798, 320] width 10 height 10
radio input "true"
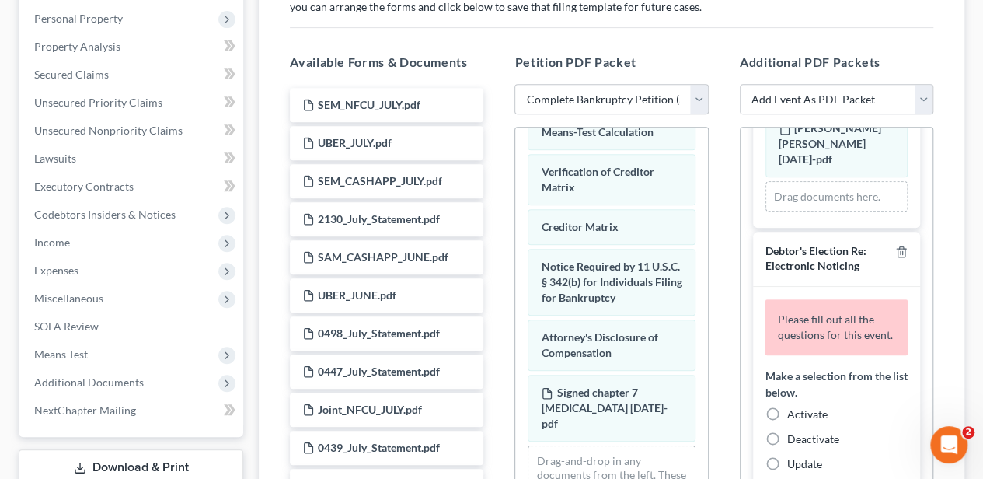
scroll to position [362, 0]
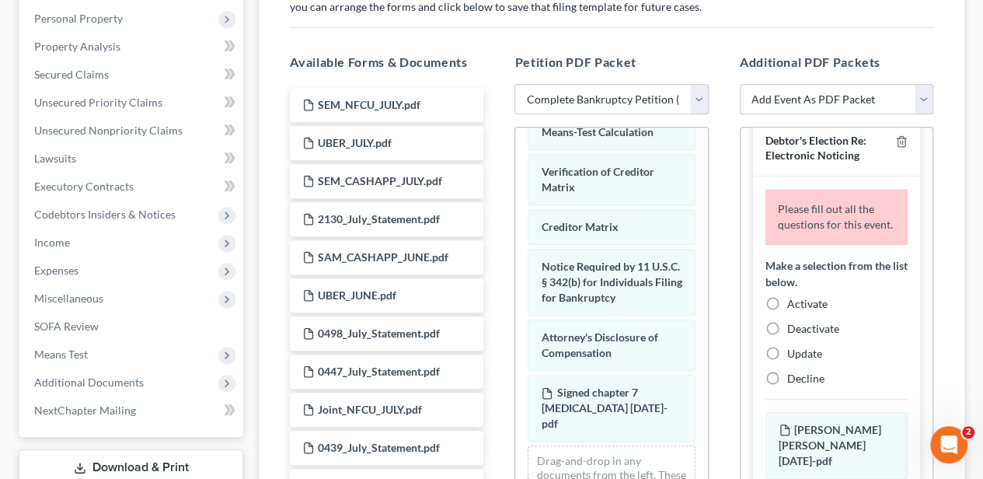
click at [787, 298] on label "Activate" at bounding box center [807, 304] width 40 height 16
click at [793, 298] on input "Activate" at bounding box center [798, 301] width 10 height 10
radio input "true"
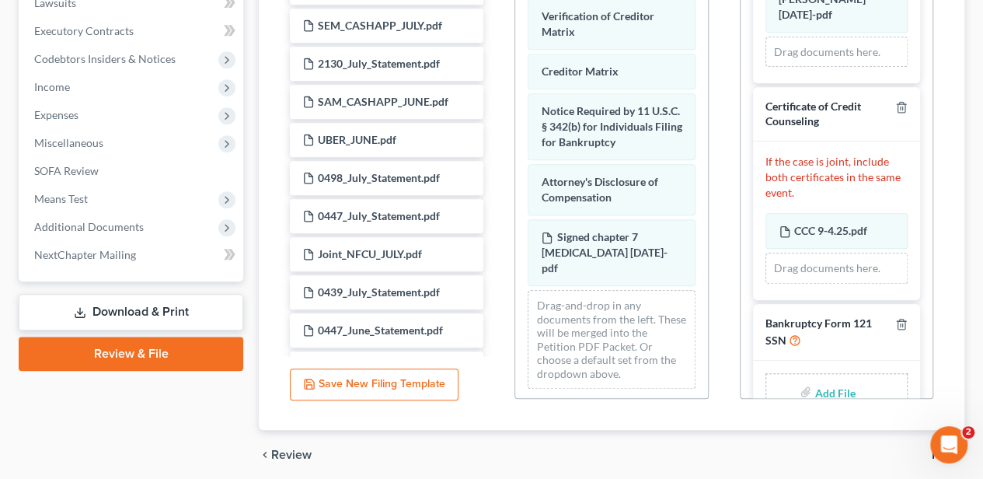
scroll to position [480, 0]
click at [821, 378] on input "file" at bounding box center [832, 392] width 37 height 28
type input "C:\fakepath\form 121 [DATE].pdf"
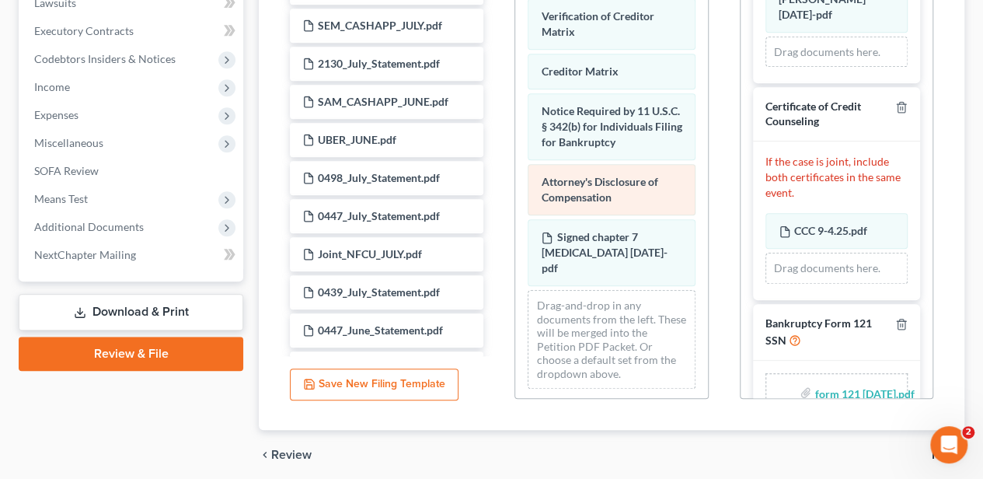
scroll to position [563, 0]
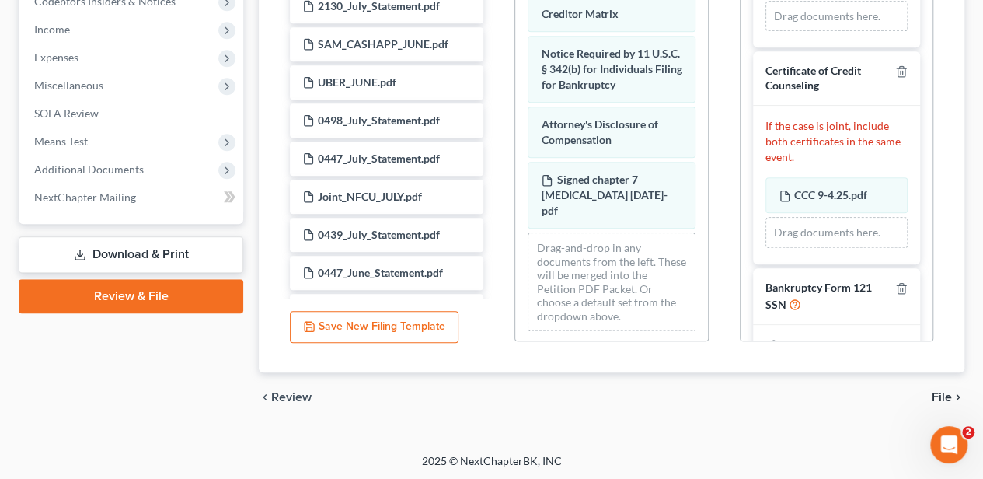
click at [932, 392] on span "File" at bounding box center [942, 397] width 20 height 12
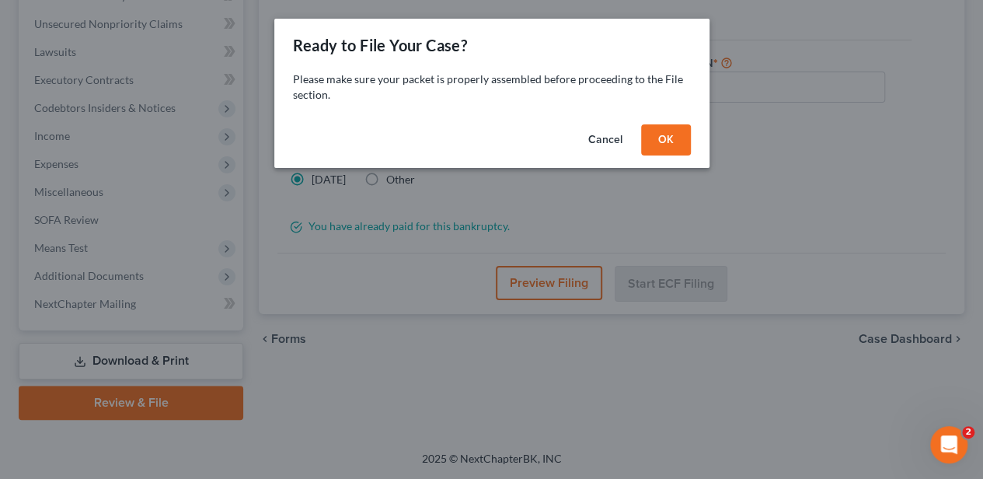
scroll to position [429, 0]
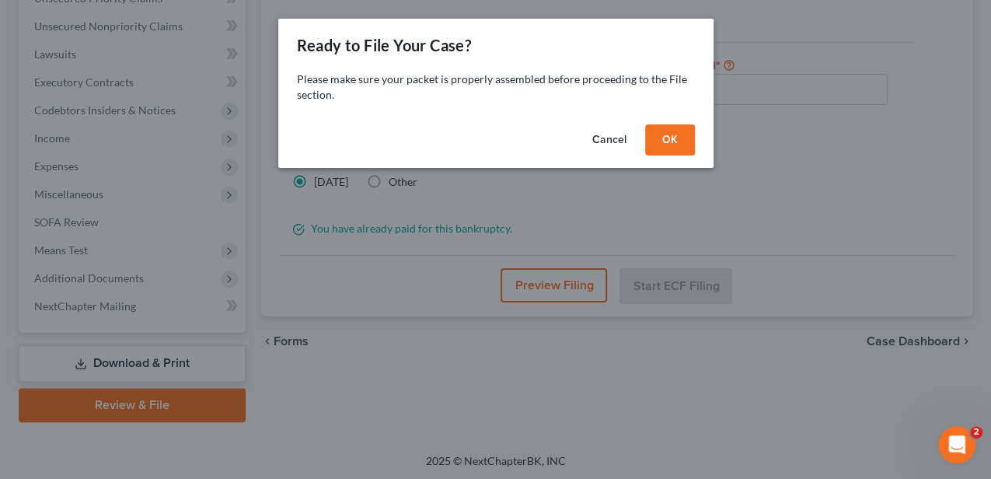
click at [673, 151] on button "OK" at bounding box center [670, 139] width 50 height 31
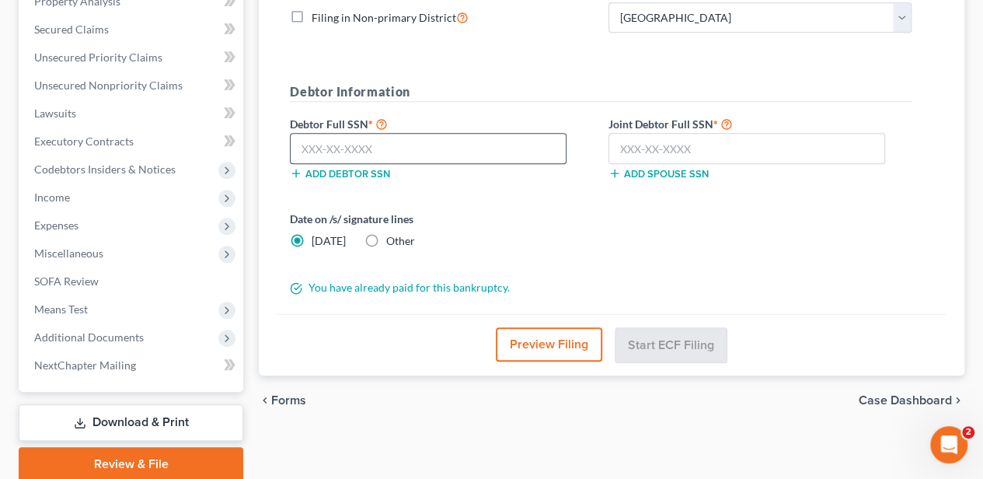
scroll to position [274, 0]
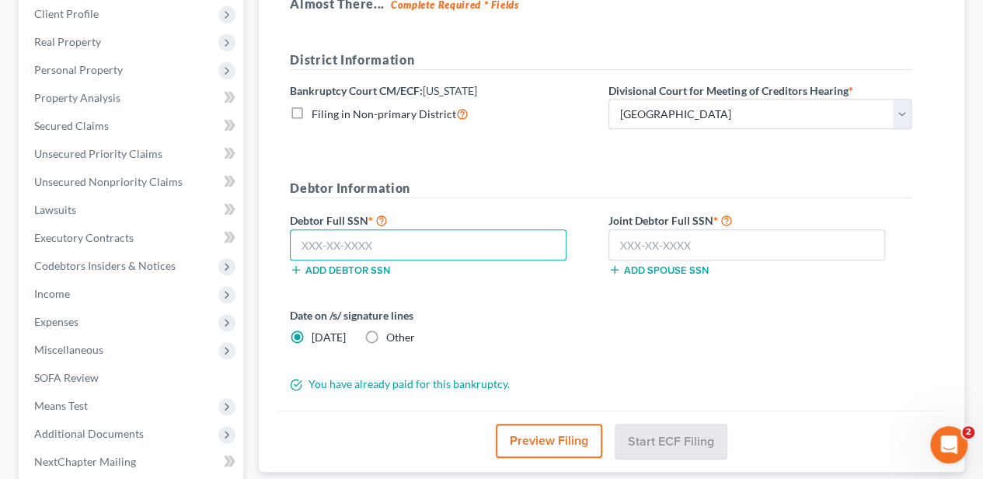
click at [370, 242] on input "text" at bounding box center [428, 244] width 277 height 31
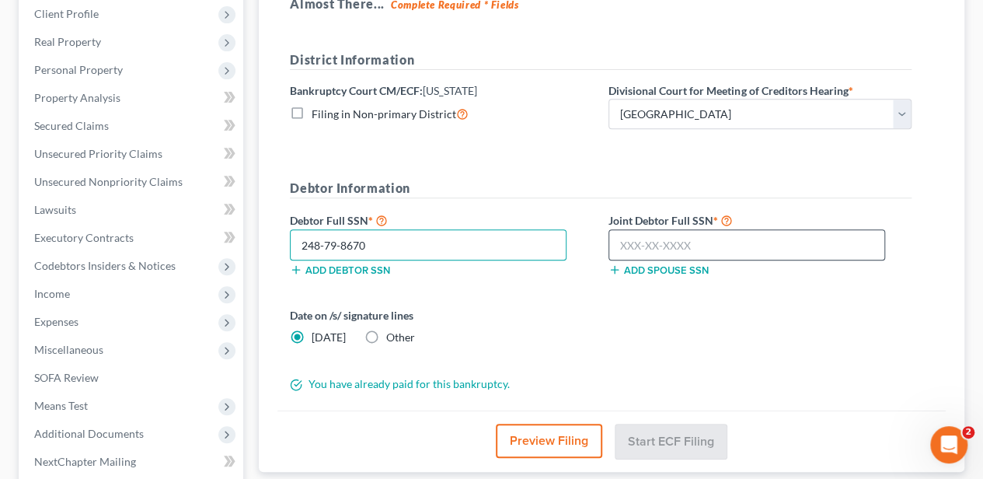
type input "248-79-8670"
click at [664, 246] on input "text" at bounding box center [746, 244] width 277 height 31
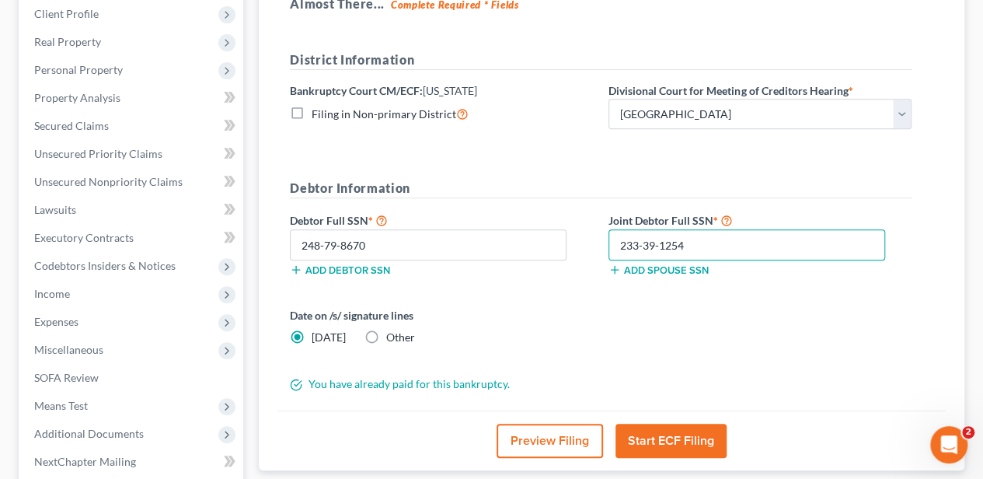
type input "233-39-1254"
click at [386, 330] on span "Other" at bounding box center [400, 336] width 29 height 13
click at [392, 330] on input "Other" at bounding box center [397, 334] width 10 height 10
radio input "true"
radio input "false"
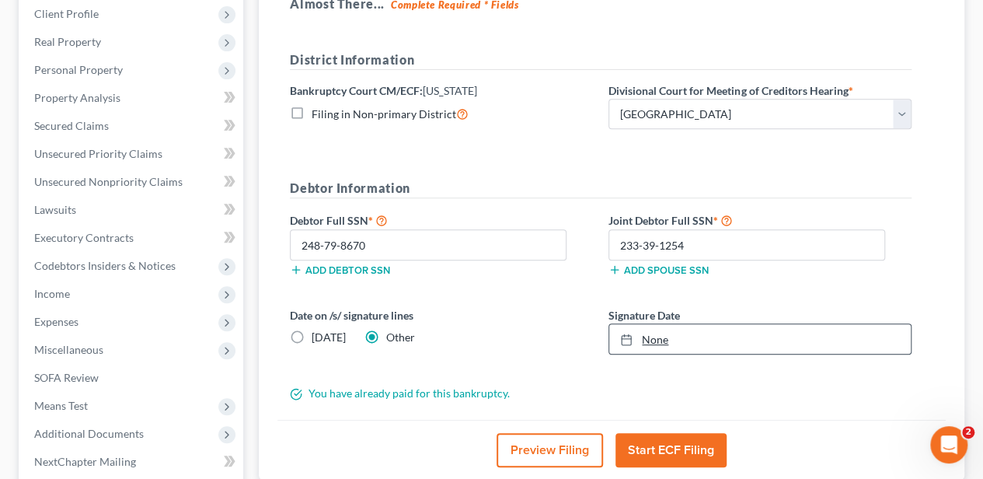
click at [634, 334] on div at bounding box center [631, 339] width 22 height 13
type input "[DATE]"
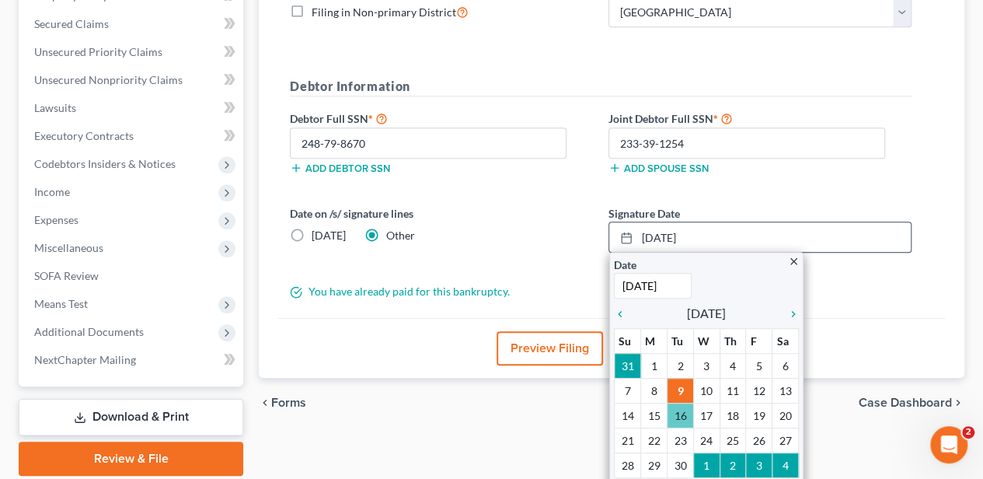
scroll to position [377, 0]
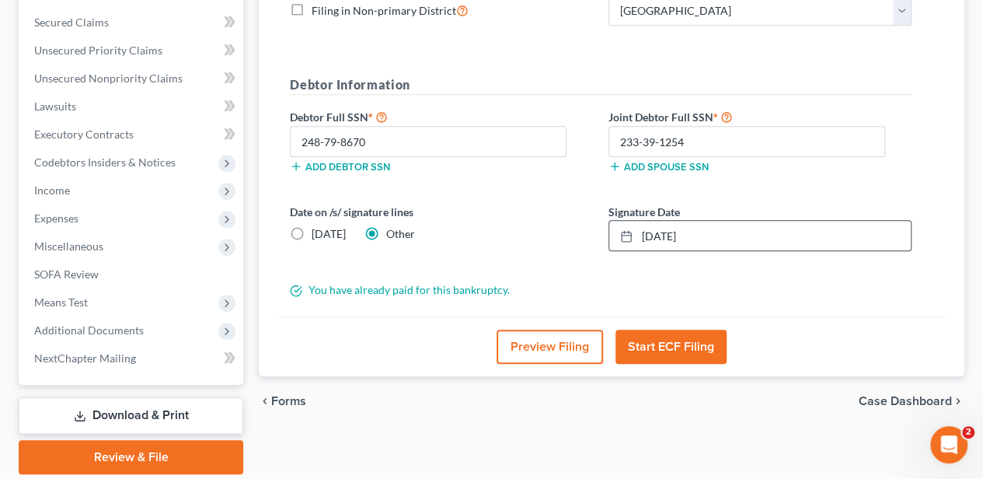
click at [657, 343] on button "Start ECF Filing" at bounding box center [670, 346] width 111 height 34
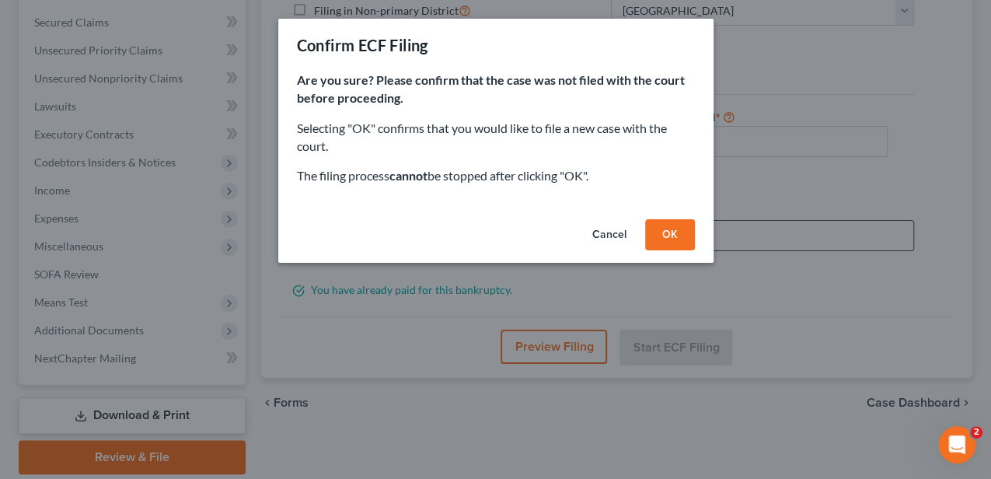
click at [670, 215] on div "Cancel OK" at bounding box center [495, 238] width 435 height 50
click at [671, 233] on button "OK" at bounding box center [670, 234] width 50 height 31
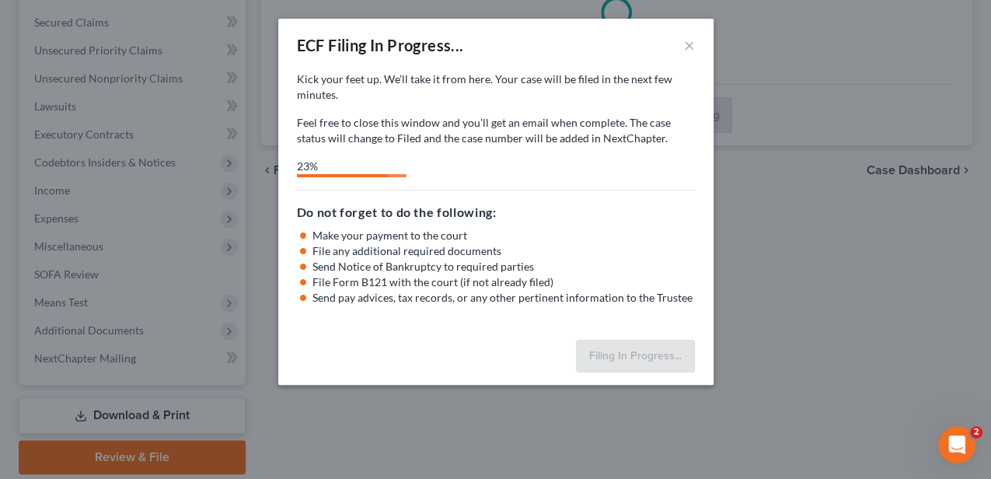
select select "0"
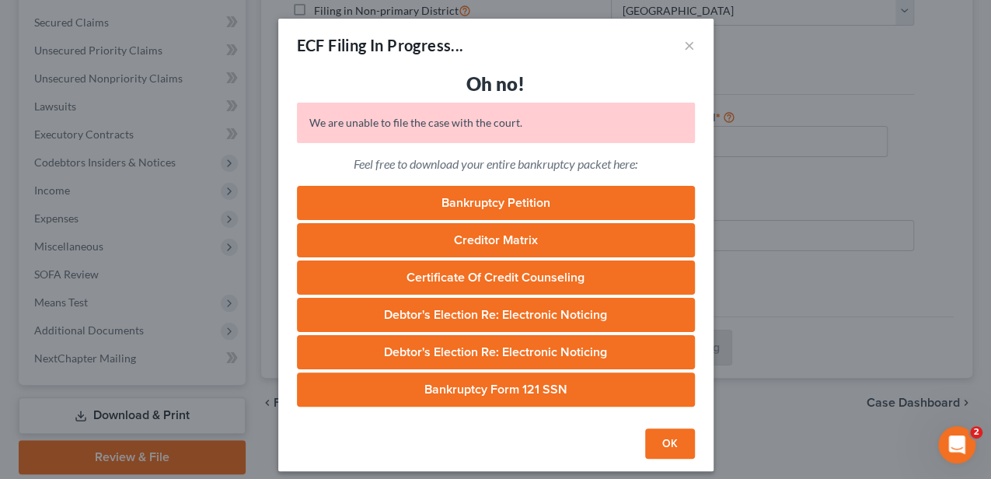
drag, startPoint x: 680, startPoint y: 441, endPoint x: 645, endPoint y: 478, distance: 51.1
click at [680, 441] on button "OK" at bounding box center [670, 443] width 50 height 31
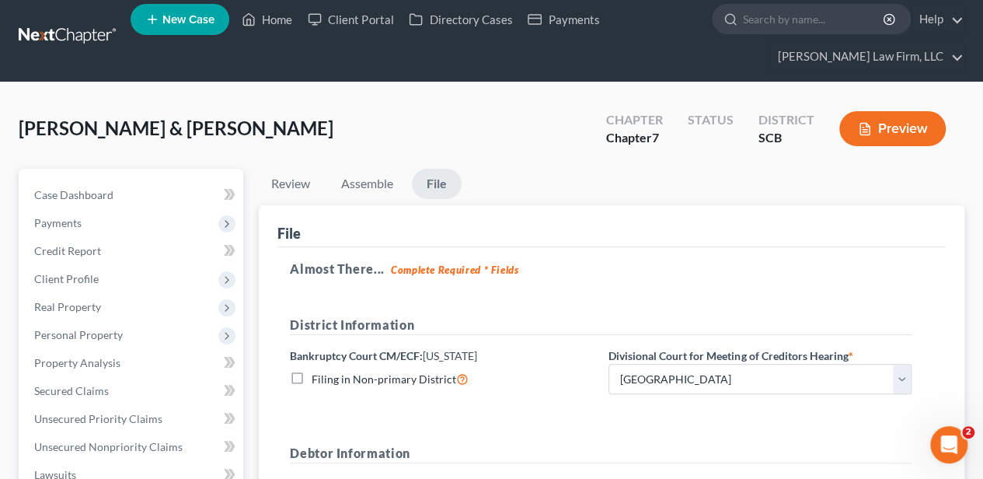
scroll to position [0, 0]
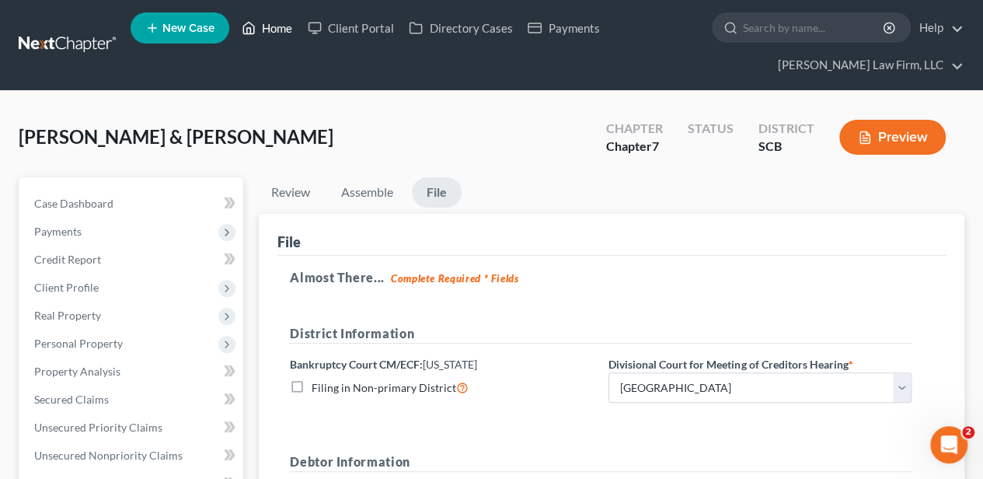
click at [267, 26] on link "Home" at bounding box center [267, 28] width 66 height 28
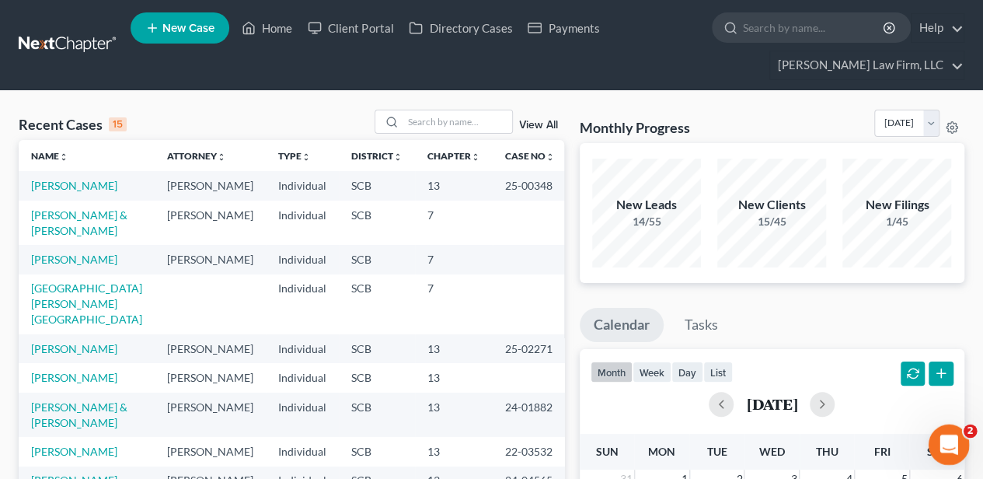
drag, startPoint x: 938, startPoint y: 437, endPoint x: 932, endPoint y: 449, distance: 13.9
click at [936, 436] on div "Open Intercom Messenger" at bounding box center [946, 442] width 51 height 51
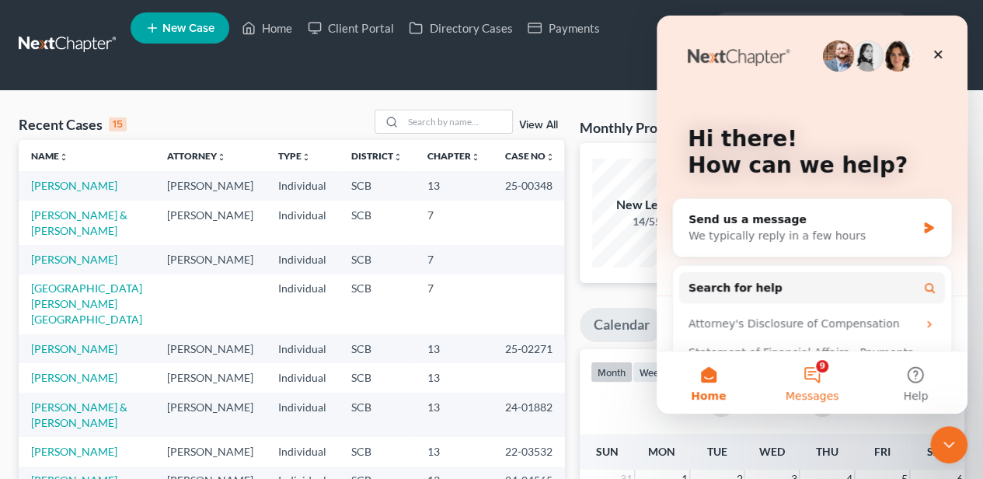
click at [817, 378] on button "9 Messages" at bounding box center [811, 382] width 103 height 62
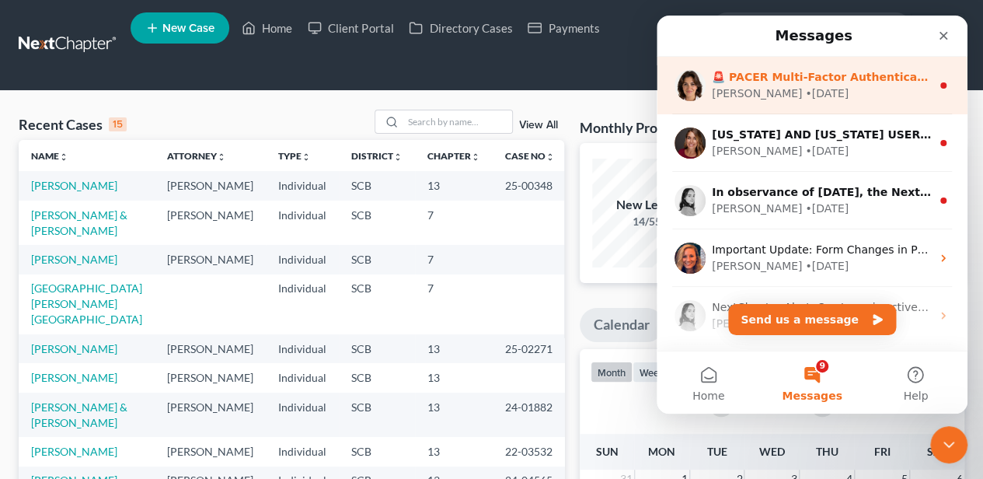
click at [814, 104] on div "🚨 PACER Multi-Factor Authentication Now Required 🚨 Starting [DATE], PACER requi…" at bounding box center [812, 86] width 311 height 58
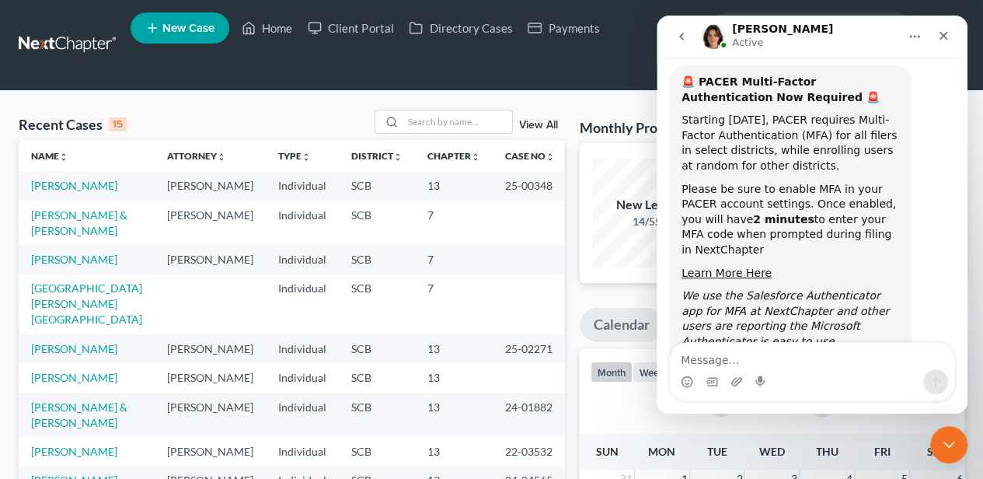
scroll to position [113, 0]
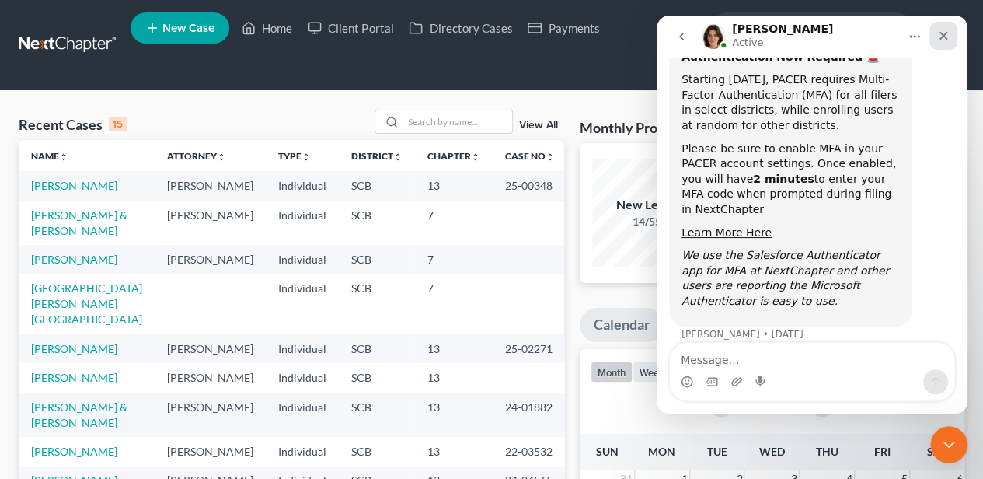
click at [943, 37] on icon "Close" at bounding box center [943, 36] width 12 height 12
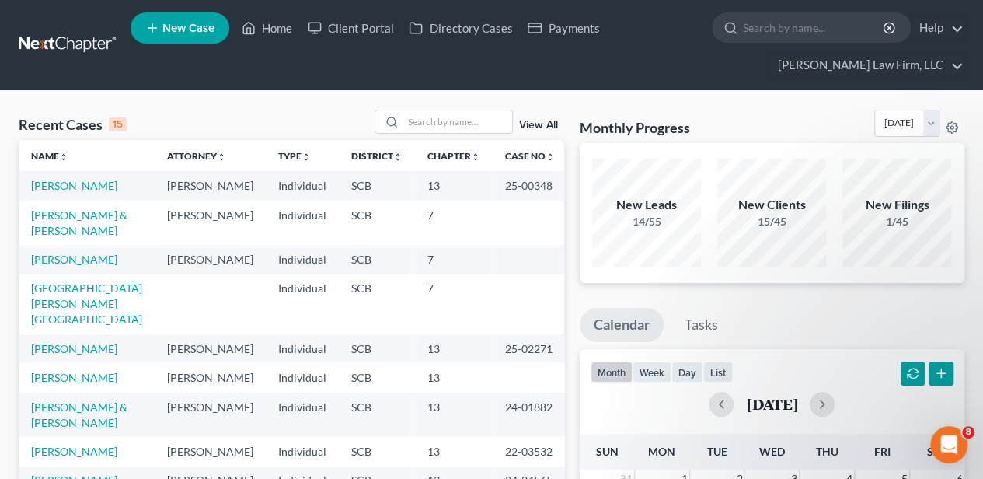
scroll to position [0, 0]
click at [939, 435] on icon "Open Intercom Messenger" at bounding box center [947, 443] width 26 height 26
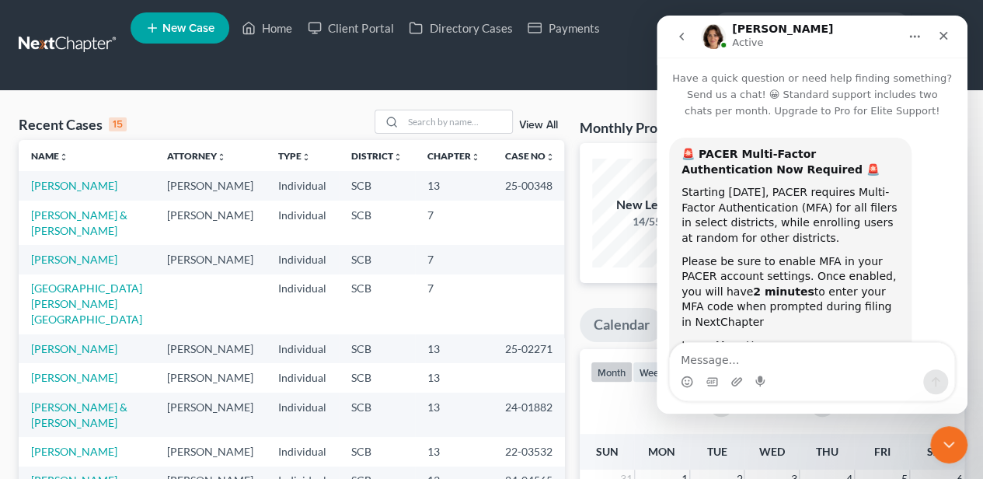
scroll to position [113, 0]
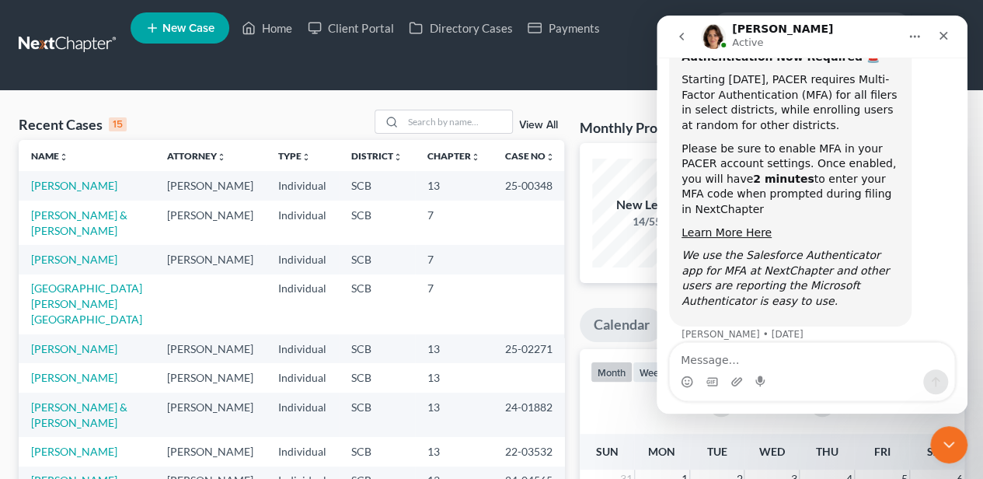
click at [683, 33] on icon "go back" at bounding box center [681, 36] width 12 height 12
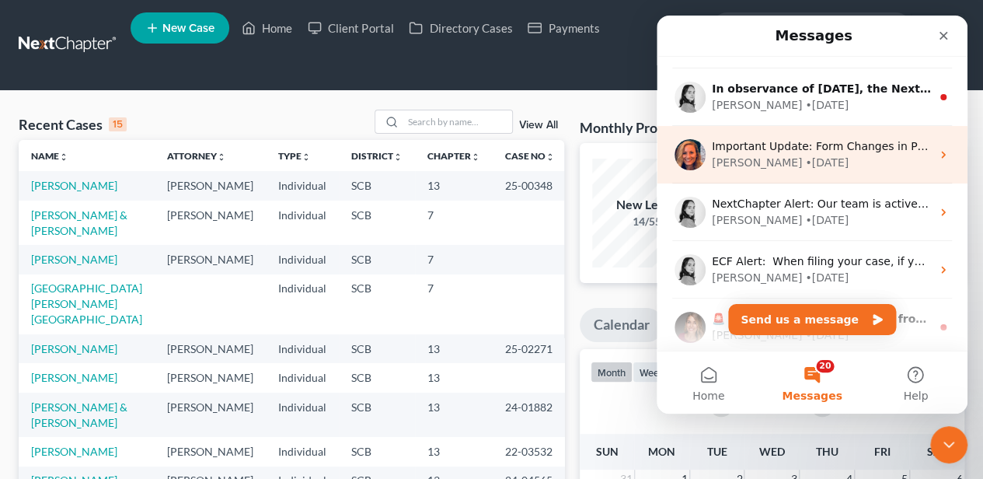
scroll to position [0, 0]
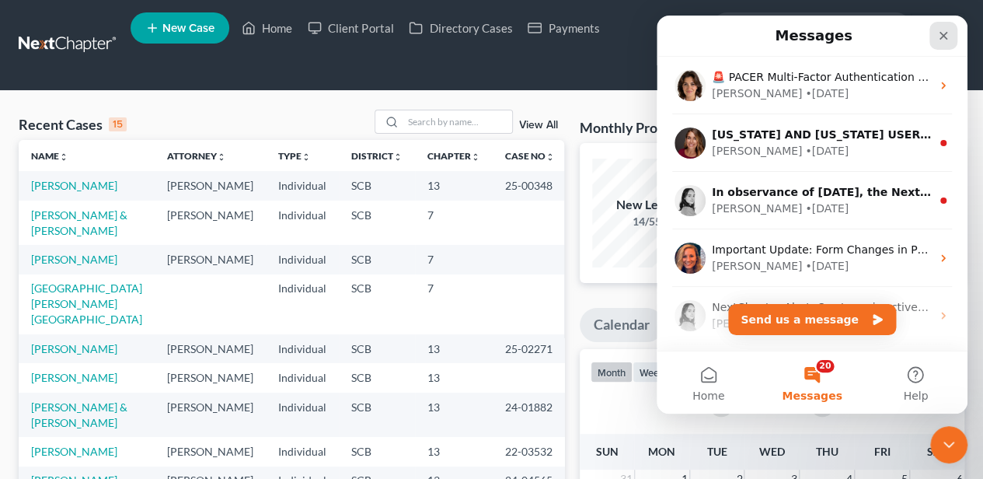
click at [937, 33] on icon "Close" at bounding box center [943, 36] width 12 height 12
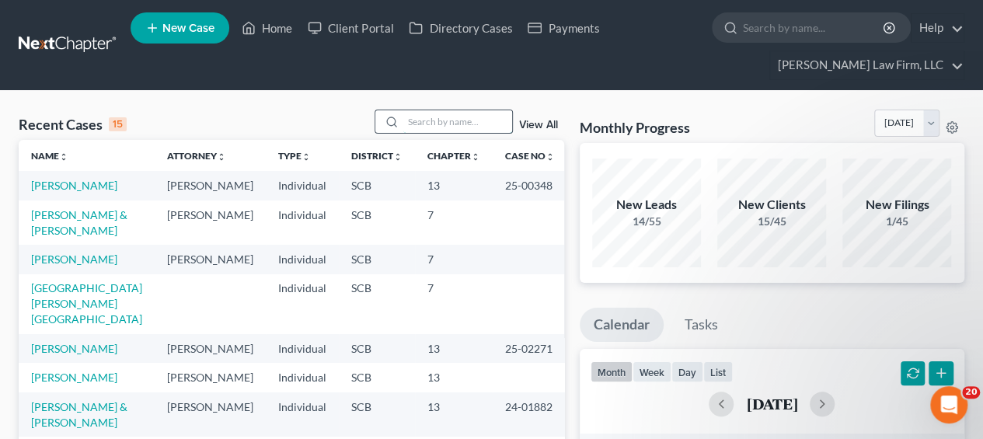
click at [441, 127] on input "search" at bounding box center [457, 121] width 109 height 23
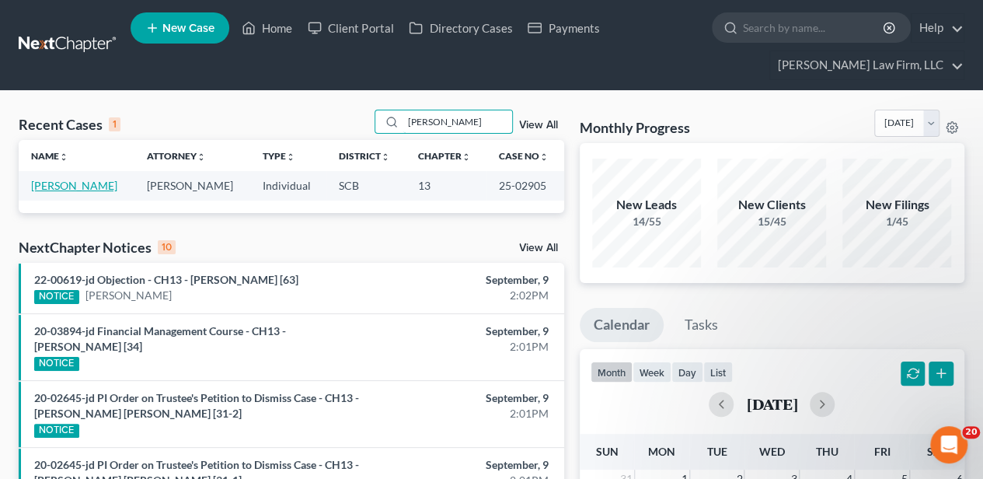
type input "[PERSON_NAME]"
click at [80, 183] on link "[PERSON_NAME]" at bounding box center [74, 185] width 86 height 13
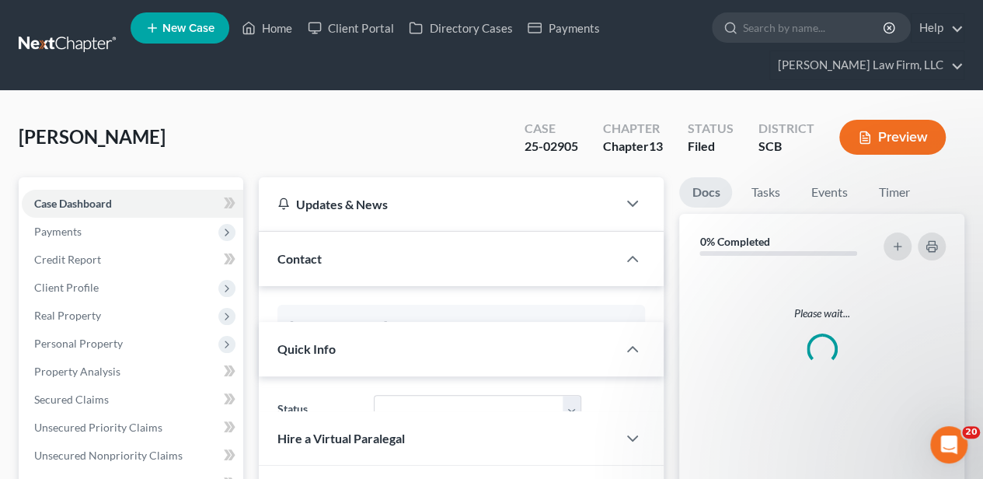
select select "2"
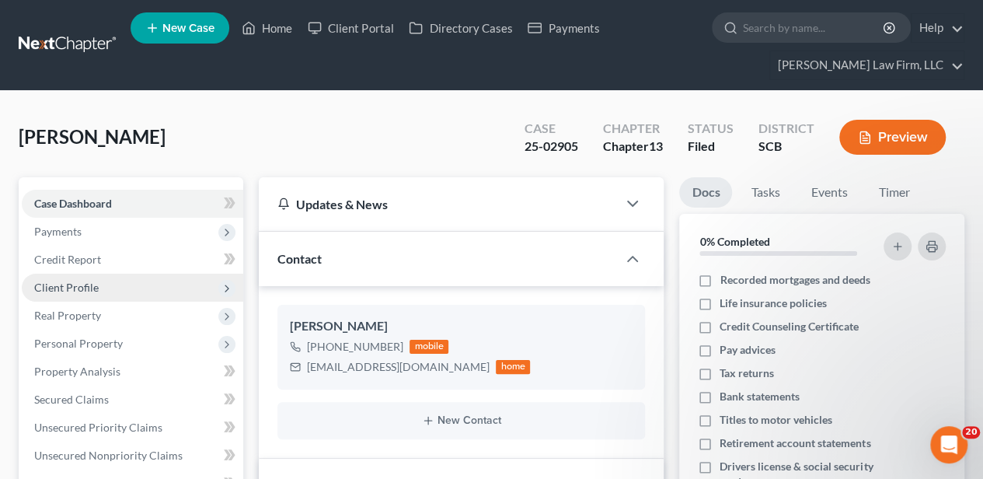
click at [105, 291] on span "Client Profile" at bounding box center [132, 288] width 221 height 28
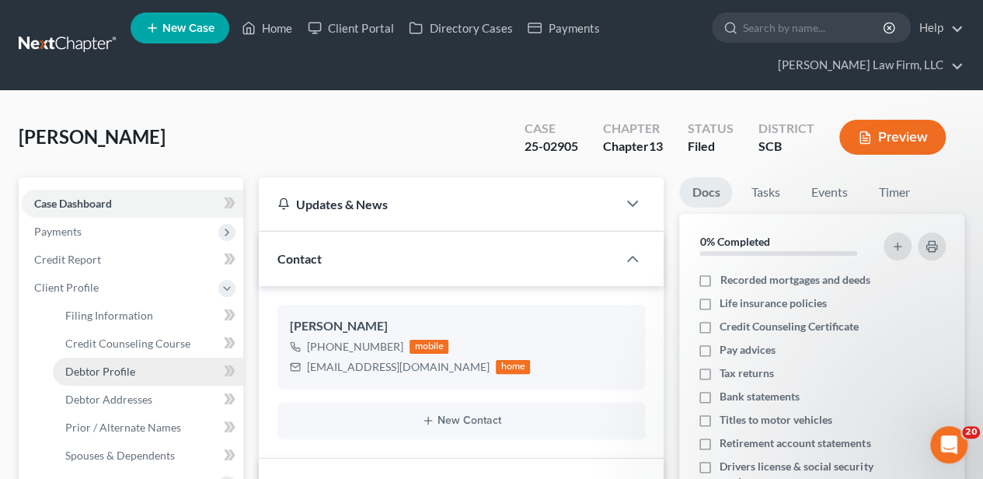
click at [117, 366] on span "Debtor Profile" at bounding box center [100, 370] width 70 height 13
select select "1"
select select "5"
